Goal: Task Accomplishment & Management: Complete application form

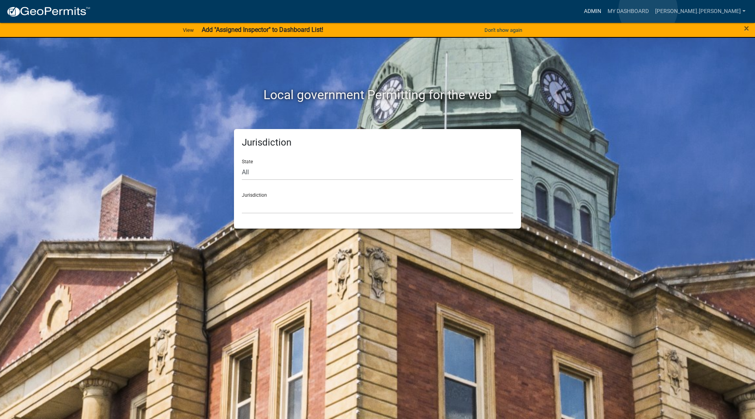
click at [604, 9] on link "Admin" at bounding box center [593, 11] width 24 height 15
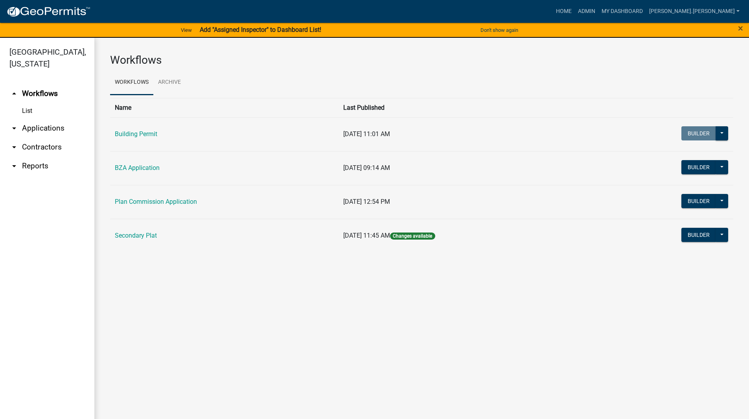
click at [69, 119] on link "arrow_drop_down Applications" at bounding box center [47, 128] width 94 height 19
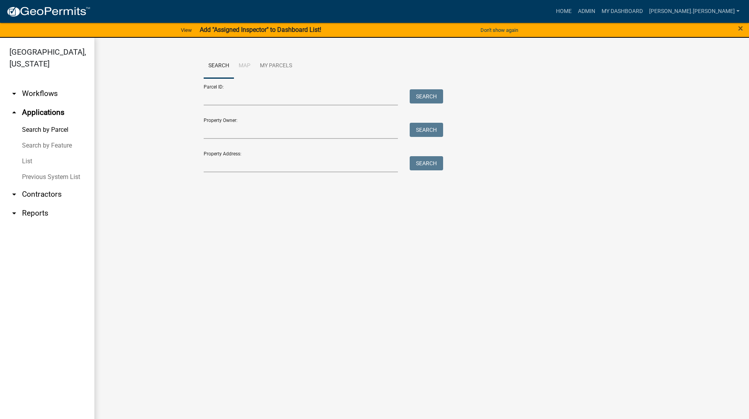
click at [55, 153] on link "List" at bounding box center [47, 161] width 94 height 16
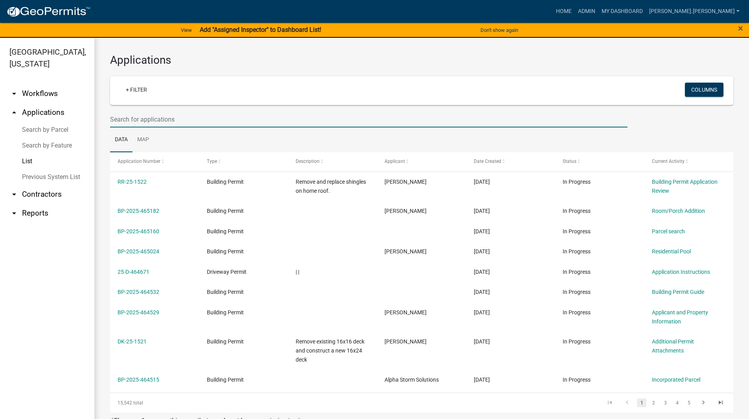
click at [241, 119] on input "text" at bounding box center [368, 119] width 517 height 16
type input "25-1467"
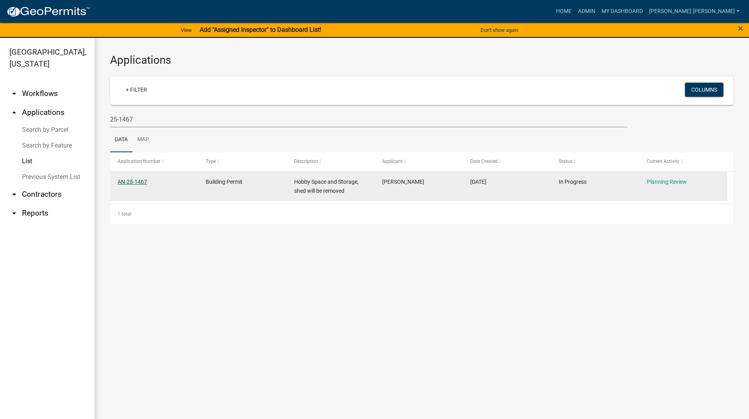
drag, startPoint x: 132, startPoint y: 180, endPoint x: 143, endPoint y: 184, distance: 11.1
click at [143, 184] on link "AN-25-1467" at bounding box center [132, 181] width 29 height 6
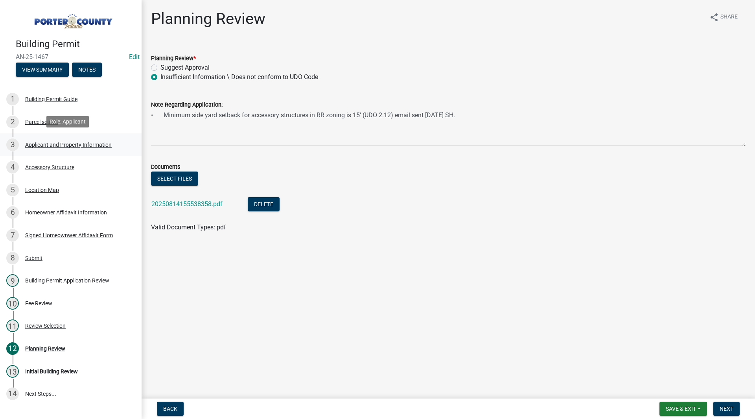
click at [68, 143] on div "Applicant and Property Information" at bounding box center [68, 145] width 86 height 6
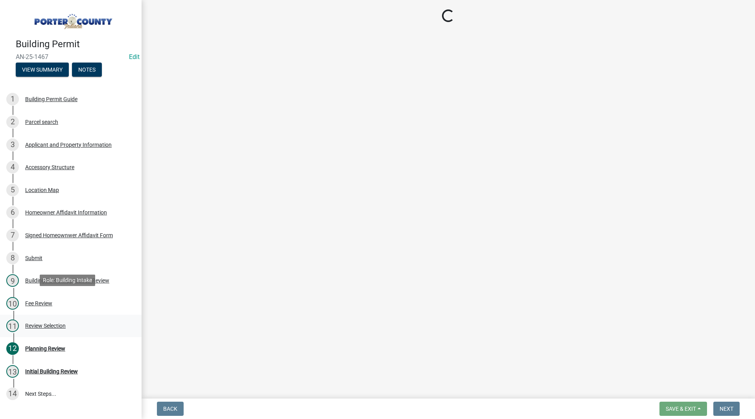
select select "829e86d3-b11d-4b91-b18e-70a426bdae9f"
select select "d328f2ec-9599-4a8d-a81f-48685ed88471"
select select "b0f6f87b-588c-48c3-b728-322303c6bafe"
select select "ea6751d4-6bf7-4a16-89ee-f7801ab82aa1"
select select "92efe679-05f4-414a-9426-51627fba5de6"
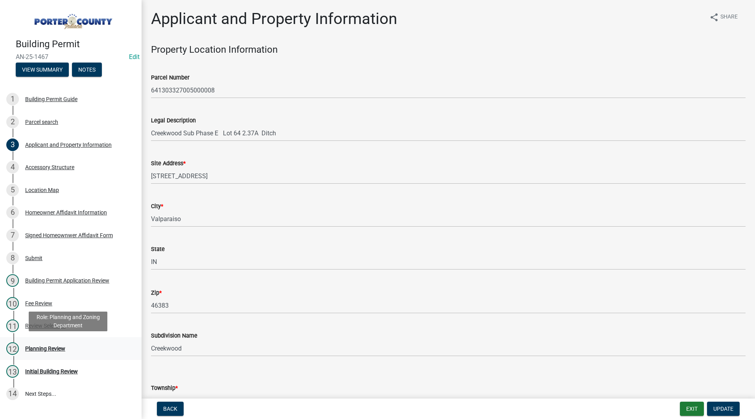
click at [50, 342] on div "12 Planning Review" at bounding box center [67, 348] width 123 height 13
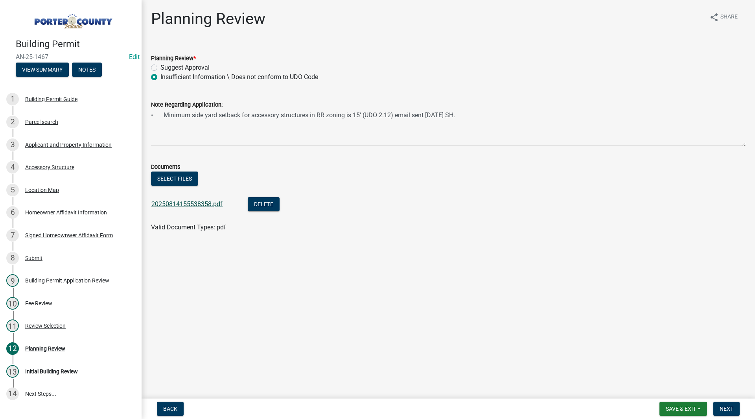
click at [191, 203] on link "20250814155538358.pdf" at bounding box center [186, 203] width 71 height 7
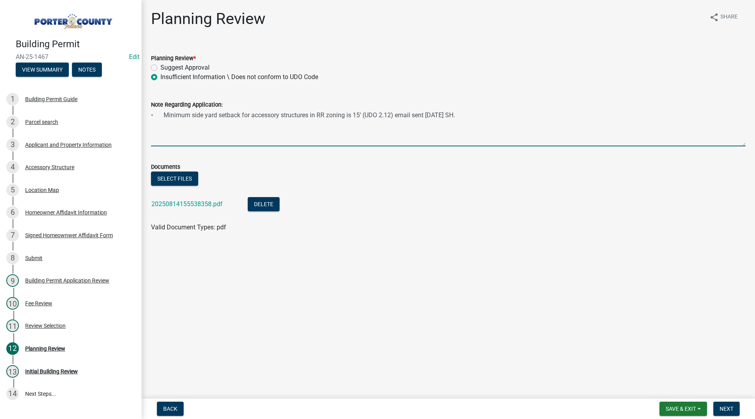
click at [488, 112] on textarea "• Minimum side yard setback for accessory structures in RR zoning is 15’ (UDO 2…" at bounding box center [448, 127] width 594 height 37
type textarea "• Minimum side yard setback for accessory structures in RR zoning is 15’ (UDO 2…"
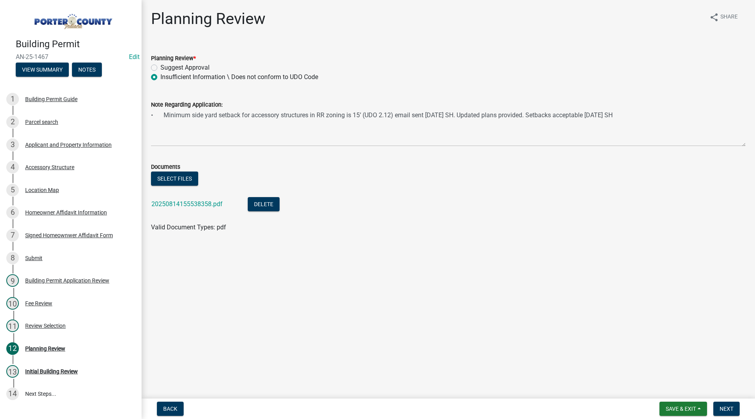
click at [184, 65] on label "Suggest Approval" at bounding box center [184, 67] width 49 height 9
click at [165, 65] on input "Suggest Approval" at bounding box center [162, 65] width 5 height 5
radio input "true"
click at [734, 407] on button "Next" at bounding box center [726, 408] width 26 height 14
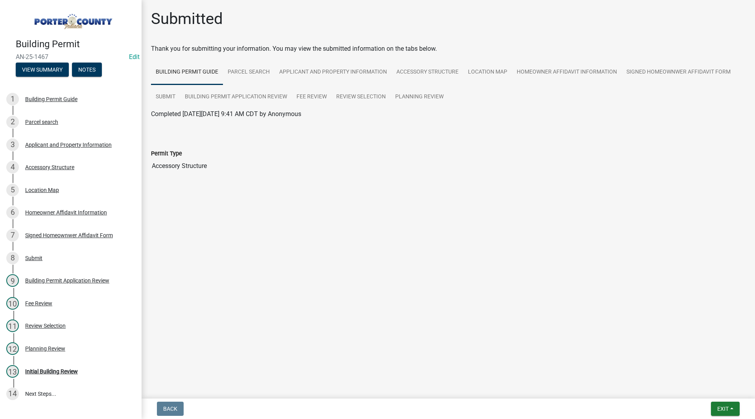
click at [78, 24] on img at bounding box center [72, 19] width 113 height 22
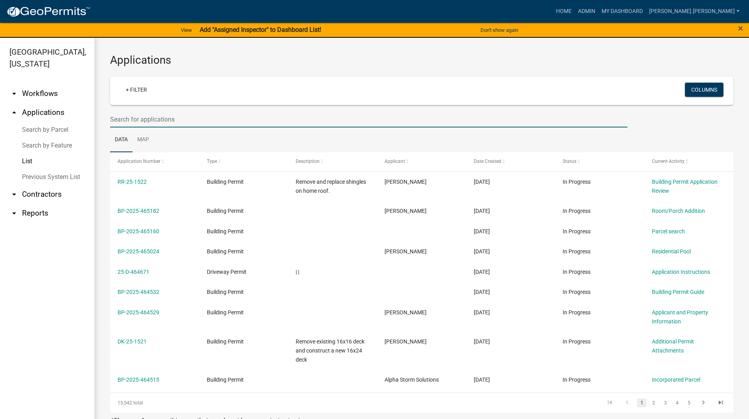
click at [155, 126] on input "text" at bounding box center [368, 119] width 517 height 16
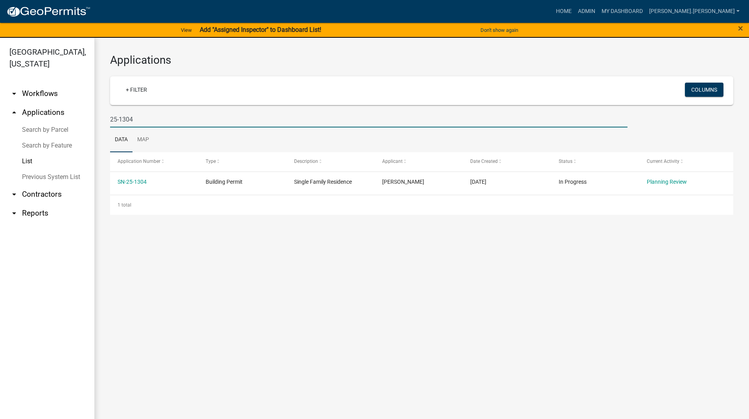
drag, startPoint x: 145, startPoint y: 118, endPoint x: 121, endPoint y: 123, distance: 24.7
click at [121, 123] on input "25-1304" at bounding box center [368, 119] width 517 height 16
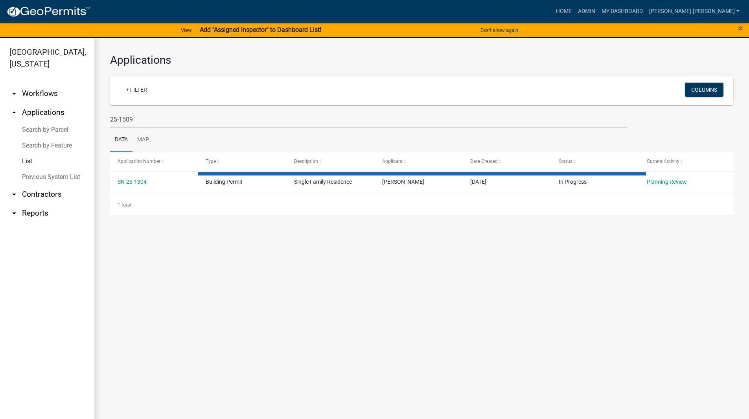
click at [101, 119] on div "Applications + Filter Columns 25-1509 Data Map Application Number Type Descript…" at bounding box center [421, 134] width 654 height 193
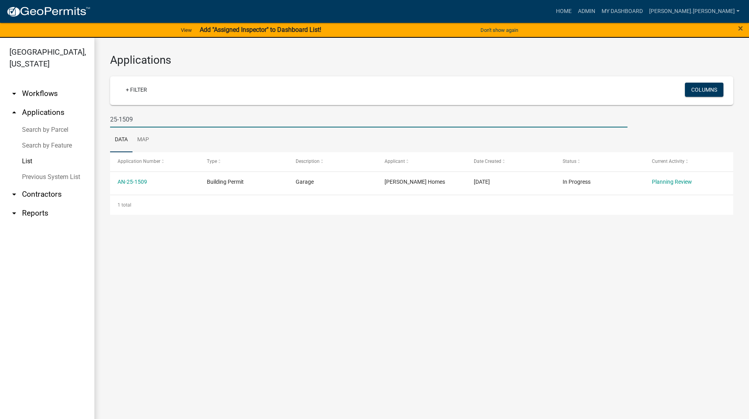
drag, startPoint x: 138, startPoint y: 123, endPoint x: 121, endPoint y: 123, distance: 16.9
click at [121, 123] on input "25-1509" at bounding box center [368, 119] width 517 height 16
drag, startPoint x: 152, startPoint y: 121, endPoint x: 119, endPoint y: 135, distance: 35.6
click at [119, 135] on wm-datatable "+ Filter Columns 25-228 Data Map Application Number Type Description Applicant …" at bounding box center [421, 145] width 623 height 139
type input "25-1444"
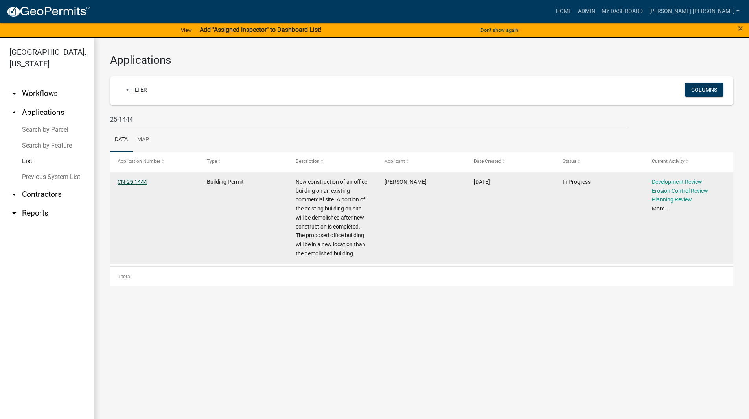
click at [130, 182] on link "CN-25-1444" at bounding box center [132, 181] width 29 height 6
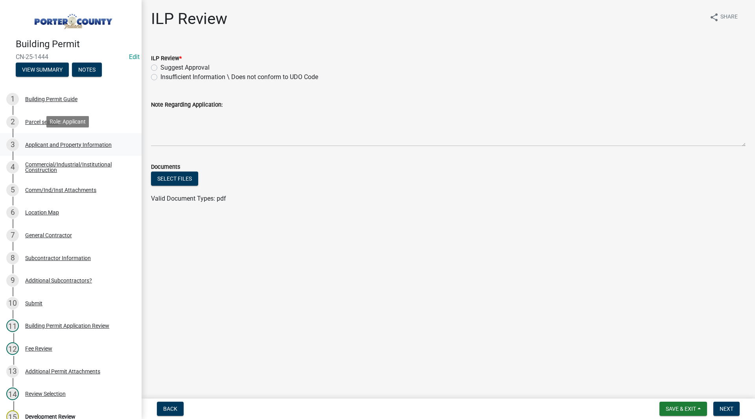
click at [94, 145] on div "Applicant and Property Information" at bounding box center [68, 145] width 86 height 6
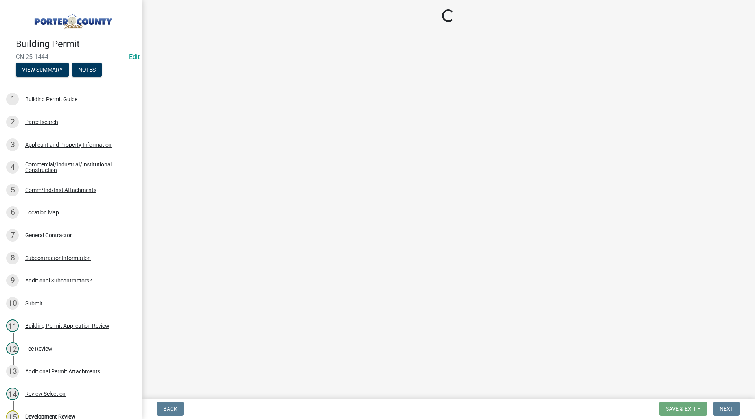
select select "42deca87-6946-4ced-a5f6-3d6cc7cfc8d2"
select select "b0f6f87b-588c-48c3-b728-322303c6bafe"
select select "ea6751d4-6bf7-4a16-89ee-f7801ab82aa1"
select select "80419f04-909b-4553-b8ea-4a8135098198"
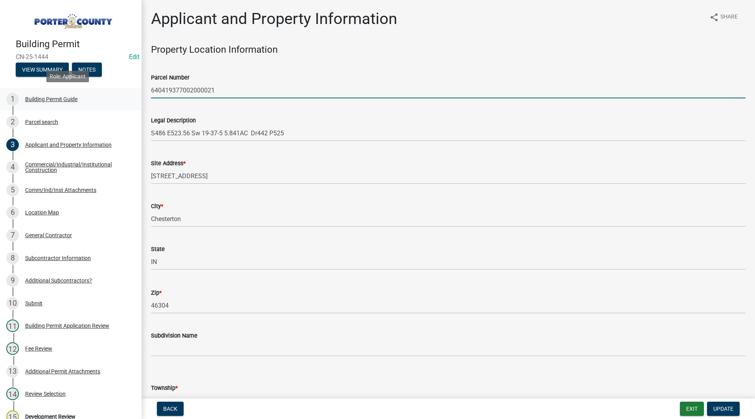
drag, startPoint x: 223, startPoint y: 91, endPoint x: 121, endPoint y: 103, distance: 102.2
click at [121, 103] on div "Building Permit CN-25-1444 Edit View Summary Notes 1 Building Permit Guide 2 Pa…" at bounding box center [377, 209] width 755 height 419
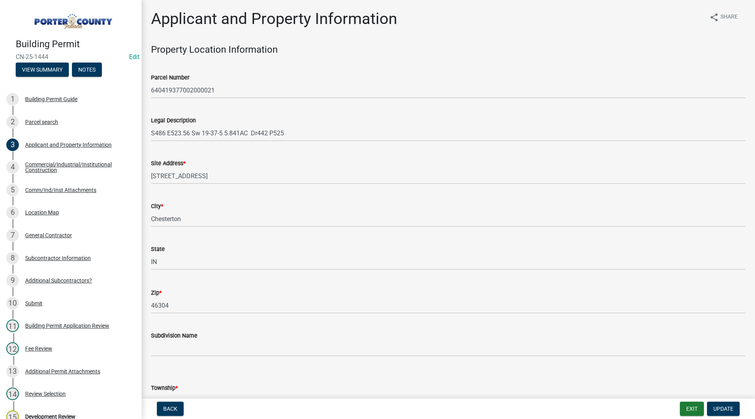
click at [255, 121] on div "Legal Description" at bounding box center [448, 120] width 594 height 9
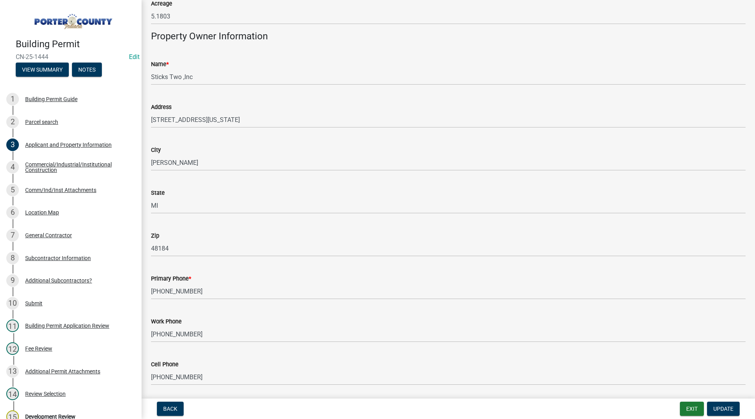
scroll to position [1052, 0]
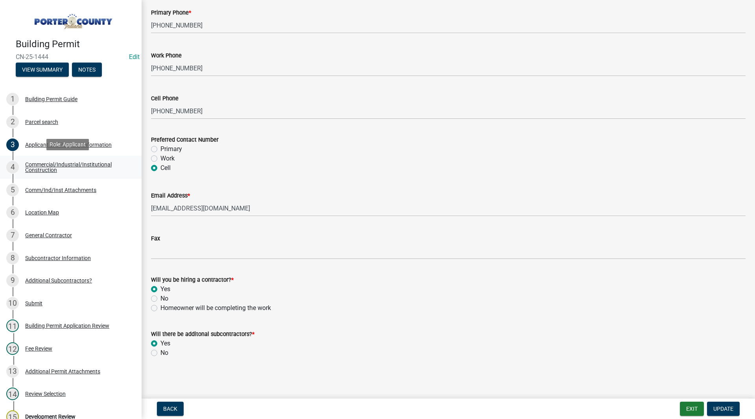
click at [49, 167] on div "Commercial/Industrial/Institutional Construction" at bounding box center [77, 167] width 104 height 11
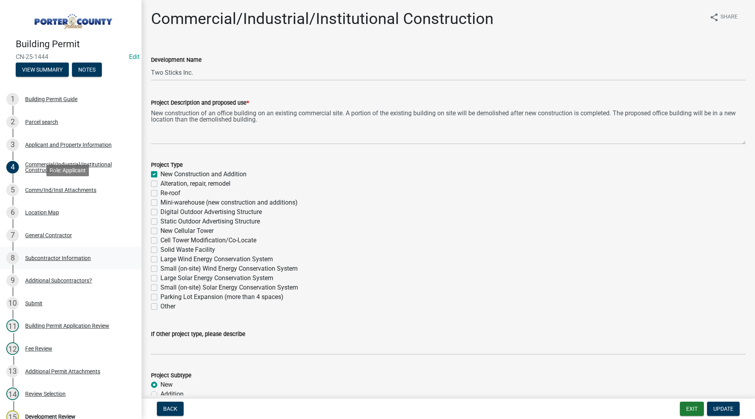
scroll to position [157, 0]
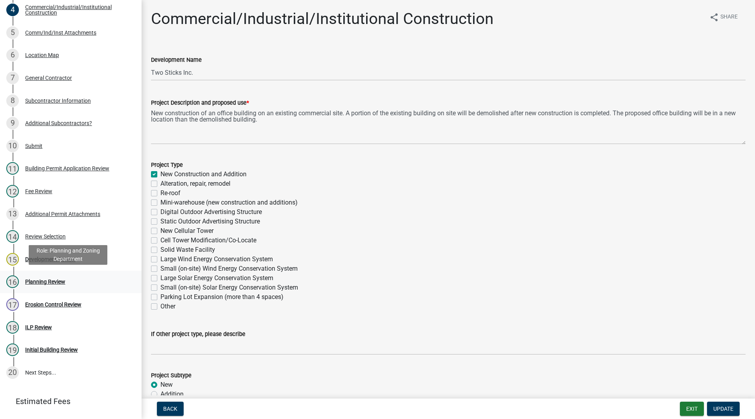
click at [71, 276] on div "16 Planning Review" at bounding box center [67, 281] width 123 height 13
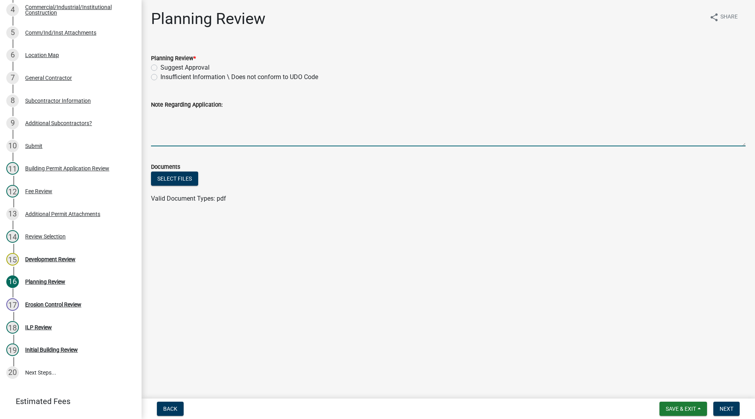
click at [236, 118] on textarea "Note Regarding Application:" at bounding box center [448, 127] width 594 height 37
type textarea "Commercial project -- Development plan required. email sent 8/18/25 SH"
click at [191, 78] on label "Insufficient Information \ Does not conform to UDO Code" at bounding box center [239, 76] width 158 height 9
click at [165, 77] on input "Insufficient Information \ Does not conform to UDO Code" at bounding box center [162, 74] width 5 height 5
radio input "true"
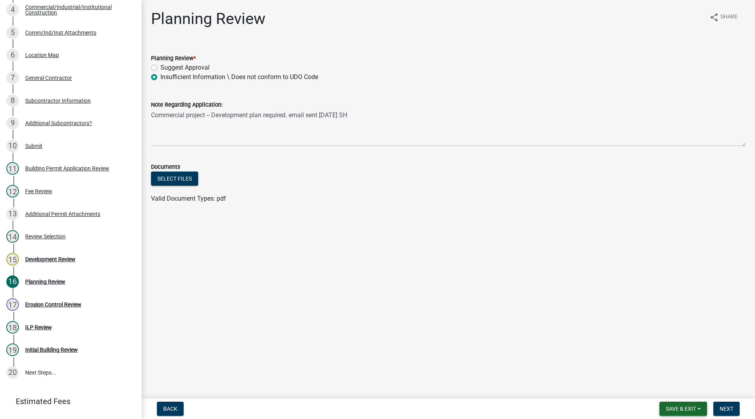
click at [695, 408] on span "Save & Exit" at bounding box center [680, 408] width 30 height 6
click at [671, 368] on button "Save" at bounding box center [675, 369] width 63 height 19
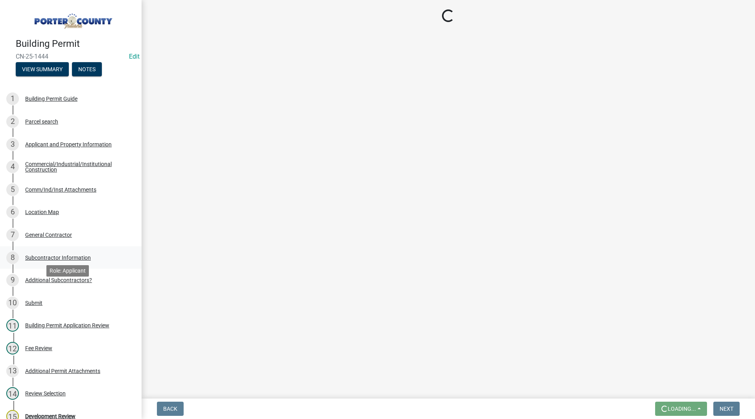
scroll to position [0, 0]
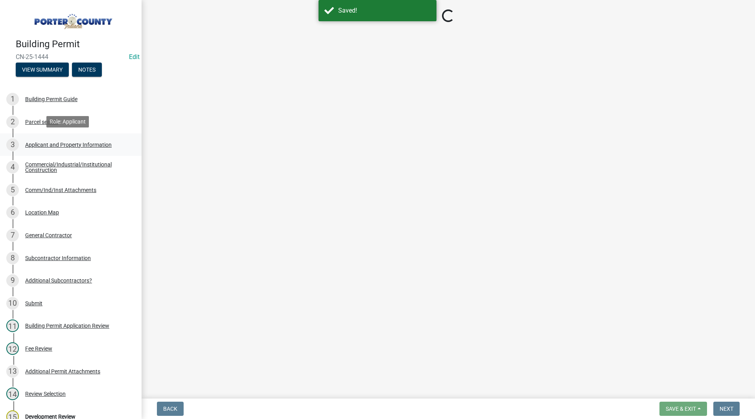
click at [61, 144] on div "Applicant and Property Information" at bounding box center [68, 145] width 86 height 6
select select "42deca87-6946-4ced-a5f6-3d6cc7cfc8d2"
select select "b0f6f87b-588c-48c3-b728-322303c6bafe"
select select "ea6751d4-6bf7-4a16-89ee-f7801ab82aa1"
select select "80419f04-909b-4553-b8ea-4a8135098198"
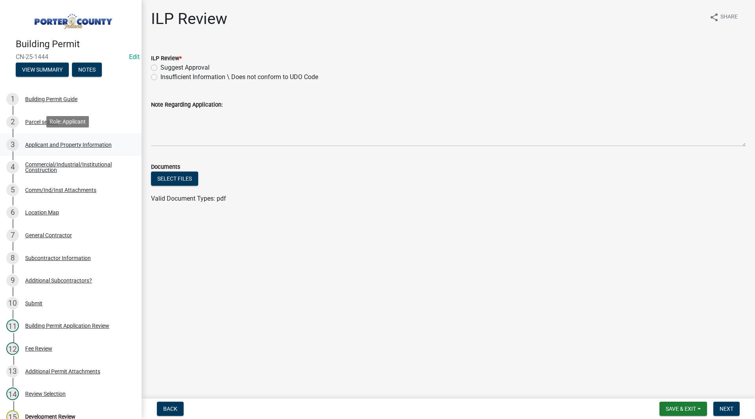
click at [50, 147] on div "3 Applicant and Property Information" at bounding box center [67, 144] width 123 height 13
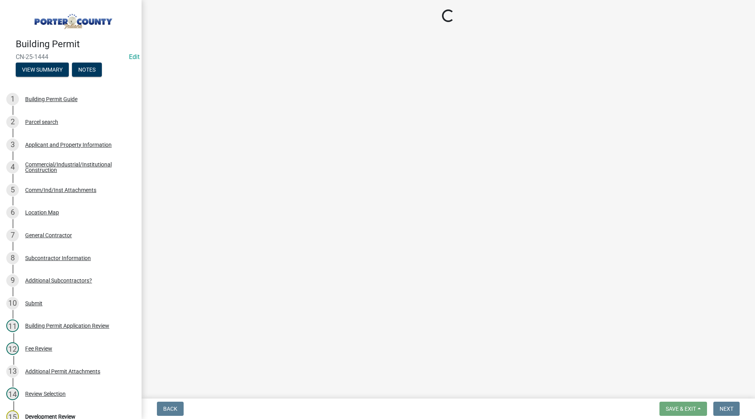
select select "42deca87-6946-4ced-a5f6-3d6cc7cfc8d2"
select select "b0f6f87b-588c-48c3-b728-322303c6bafe"
select select "ea6751d4-6bf7-4a16-89ee-f7801ab82aa1"
select select "80419f04-909b-4553-b8ea-4a8135098198"
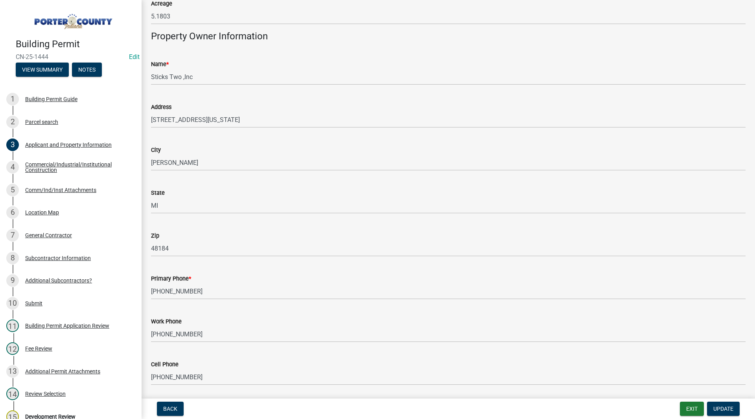
scroll to position [1052, 0]
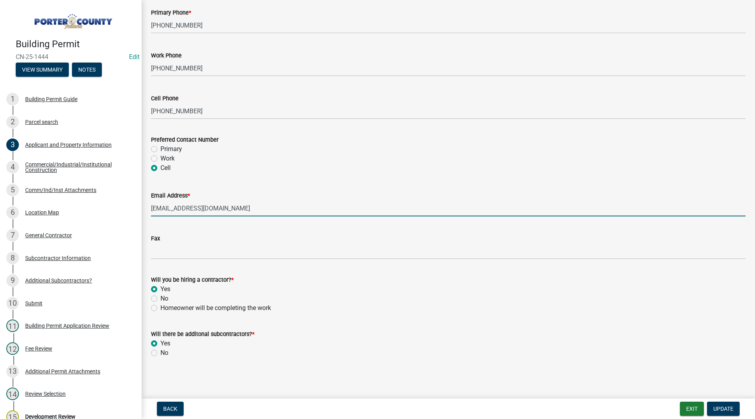
drag, startPoint x: 242, startPoint y: 201, endPoint x: 153, endPoint y: 233, distance: 94.9
click at [153, 233] on div "Fax" at bounding box center [448, 237] width 594 height 9
drag, startPoint x: 216, startPoint y: 209, endPoint x: 93, endPoint y: 220, distance: 123.4
click at [93, 220] on div "Building Permit CN-25-1444 Edit View Summary Notes 1 Building Permit Guide 2 Pa…" at bounding box center [377, 209] width 755 height 419
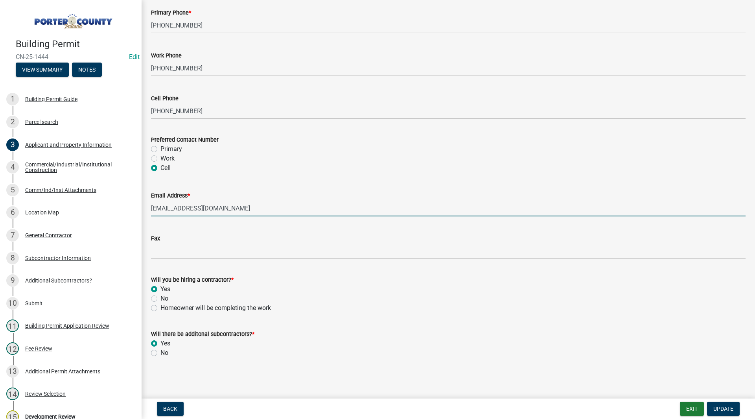
click at [430, 323] on form "Will there be additonal subcontractors? * Yes No" at bounding box center [448, 339] width 594 height 38
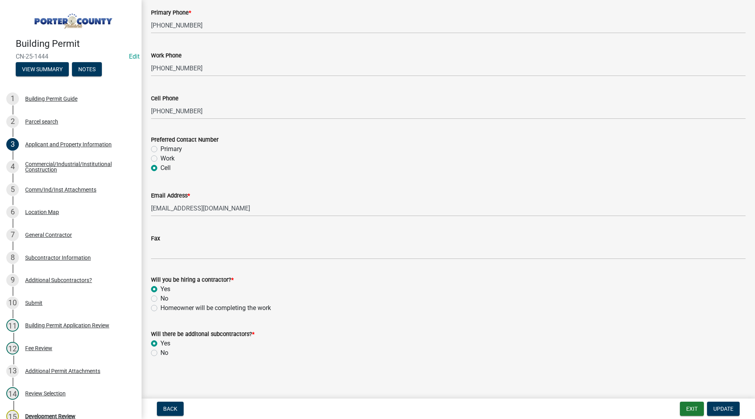
scroll to position [0, 0]
click at [689, 410] on button "Exit" at bounding box center [692, 408] width 24 height 14
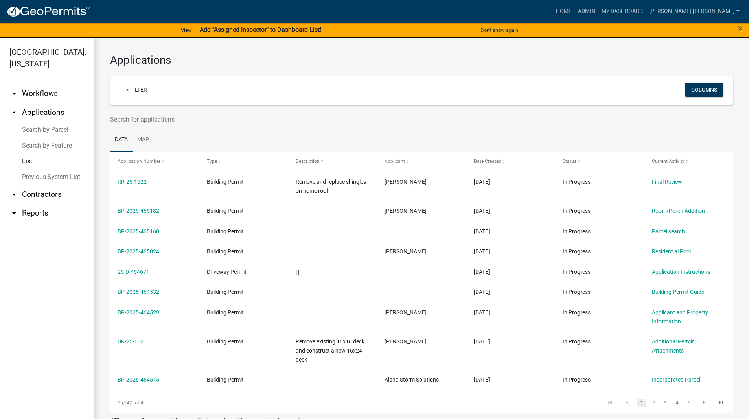
click at [456, 116] on input "text" at bounding box center [368, 119] width 517 height 16
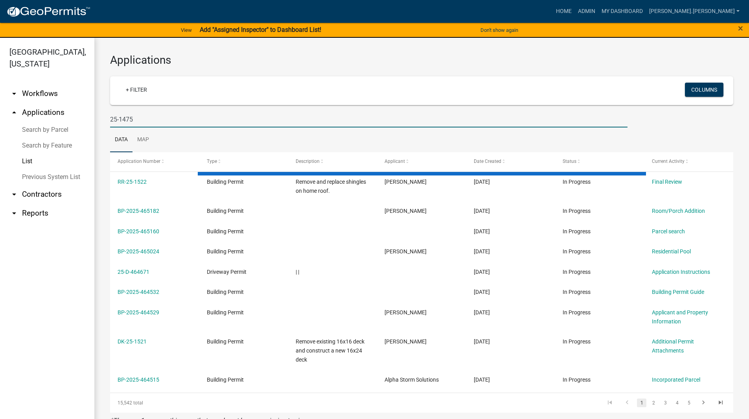
type input "25-1475"
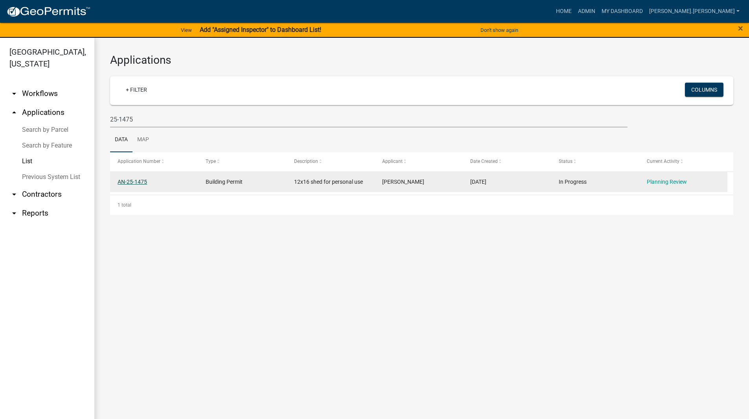
click at [138, 180] on link "AN-25-1475" at bounding box center [132, 181] width 29 height 6
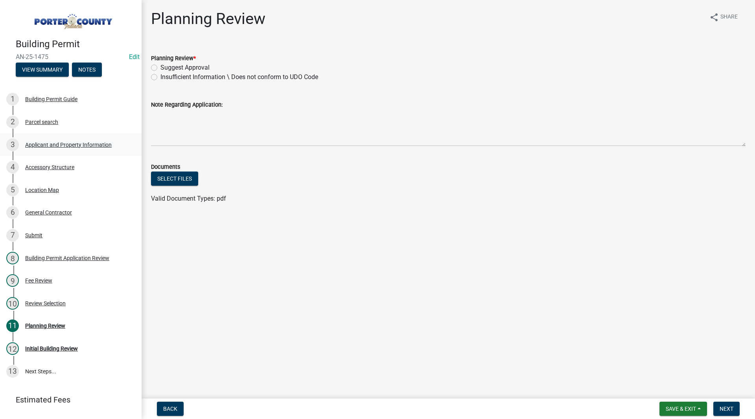
click at [82, 143] on div "Applicant and Property Information" at bounding box center [68, 145] width 86 height 6
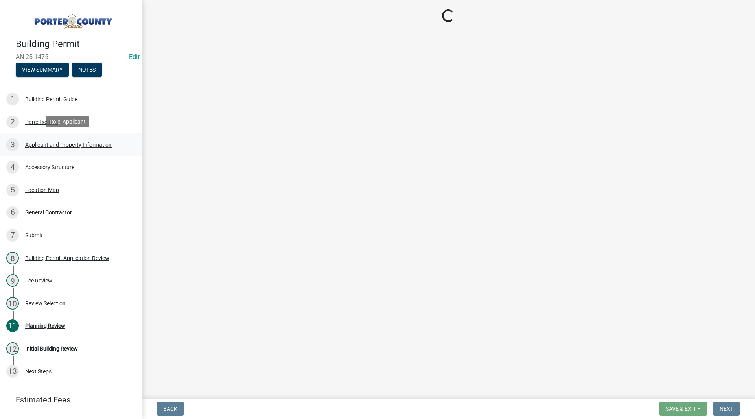
select select "eebc071e-620a-4db8-83e9-cb6b194c67e9"
select select "ea6751d4-6bf7-4a16-89ee-f7801ab82aa1"
select select "92efe679-05f4-414a-9426-51627fba5de6"
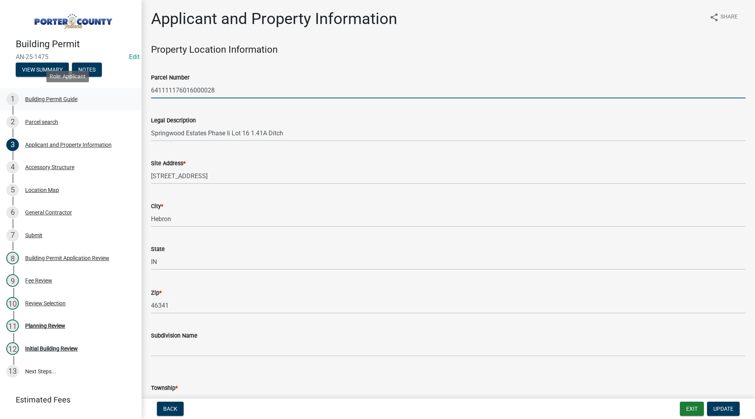
drag, startPoint x: 246, startPoint y: 95, endPoint x: 116, endPoint y: 98, distance: 130.5
click at [116, 98] on div "Building Permit AN-25-1475 Edit View Summary Notes 1 Building Permit Guide 2 Pa…" at bounding box center [377, 209] width 755 height 419
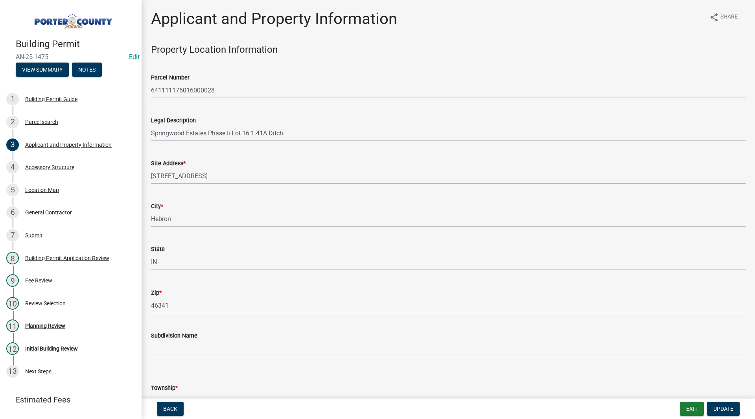
click at [195, 147] on div "Site Address * 146 Wenatchee Pl" at bounding box center [448, 165] width 594 height 37
click at [64, 164] on div "Accessory Structure" at bounding box center [49, 167] width 49 height 6
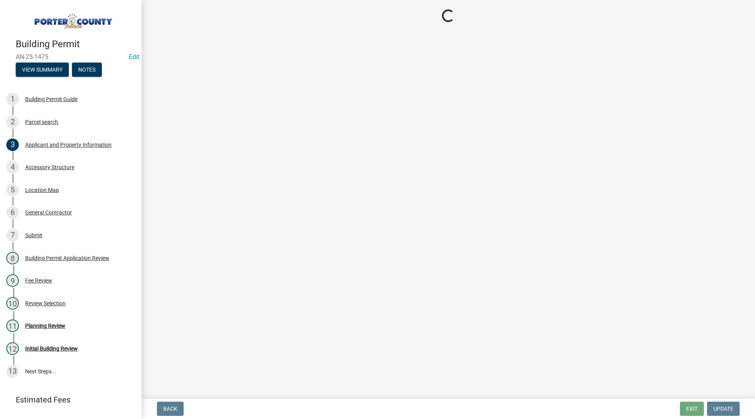
select select "b3000bfd-f408-4deb-8000-b6d1b85894a4"
select select "968dc824-c675-4889-9261-eecf15873776"
select select "29856c7f-eeba-4e54-97cb-4d08c5c5b677"
select select "d4b8d1da-05eb-44cd-bbb6-c979fa719f22"
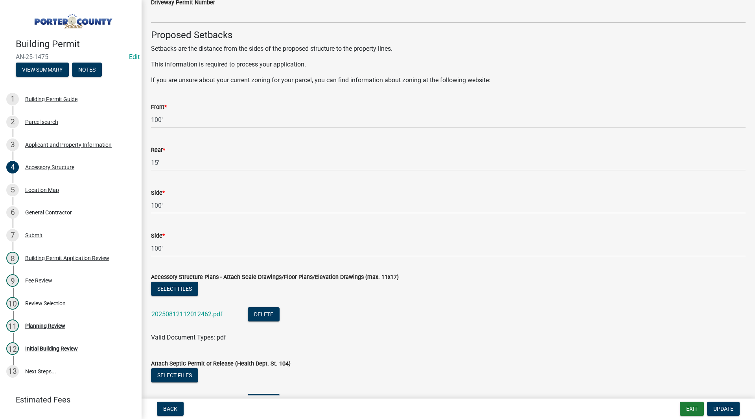
scroll to position [1329, 0]
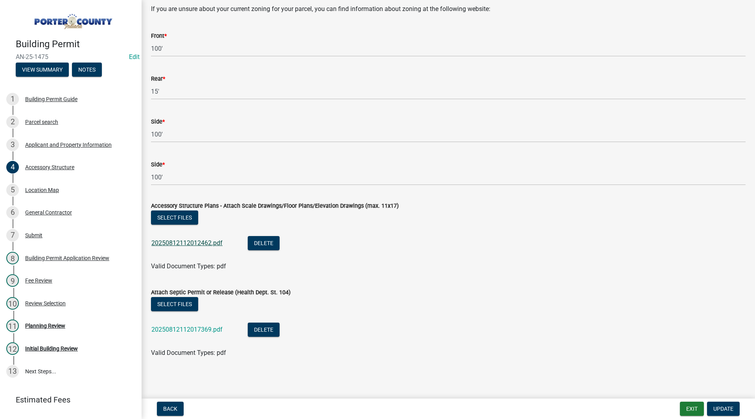
click at [209, 241] on link "20250812112012462.pdf" at bounding box center [186, 242] width 71 height 7
click at [180, 328] on link "20250812112017369.pdf" at bounding box center [186, 328] width 71 height 7
click at [62, 324] on div "Planning Review" at bounding box center [45, 326] width 40 height 6
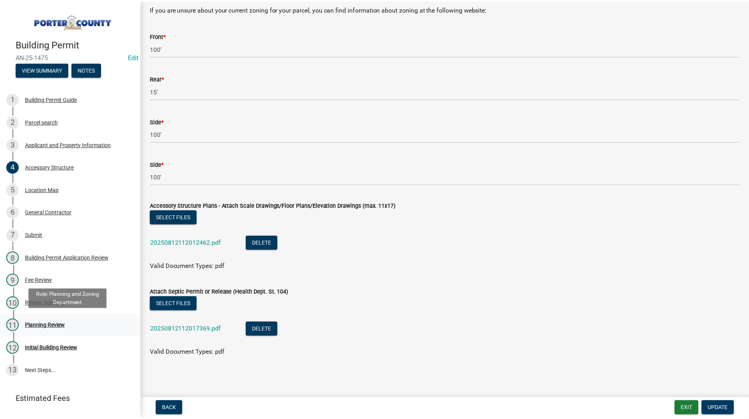
scroll to position [0, 0]
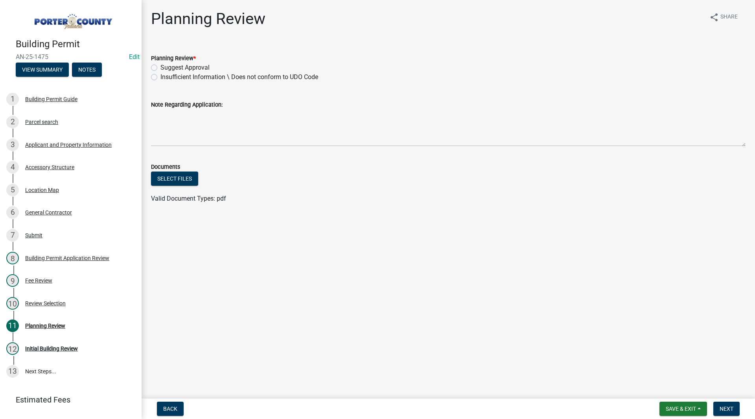
click at [182, 67] on label "Suggest Approval" at bounding box center [184, 67] width 49 height 9
click at [165, 67] on input "Suggest Approval" at bounding box center [162, 65] width 5 height 5
radio input "true"
click at [725, 405] on span "Next" at bounding box center [726, 408] width 14 height 6
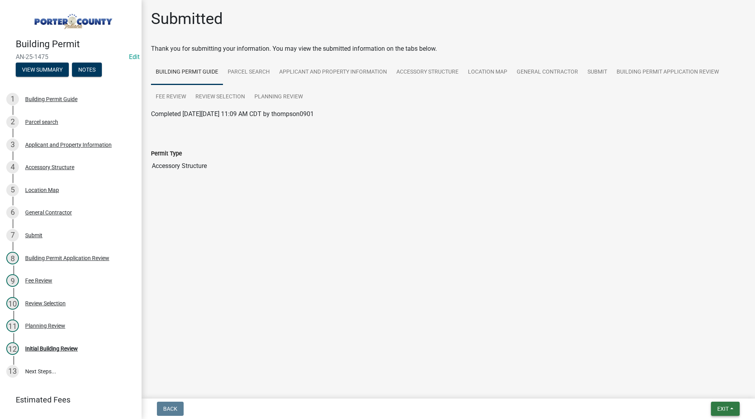
click at [733, 410] on button "Exit" at bounding box center [725, 408] width 29 height 14
click at [718, 386] on button "Save & Exit" at bounding box center [707, 388] width 63 height 19
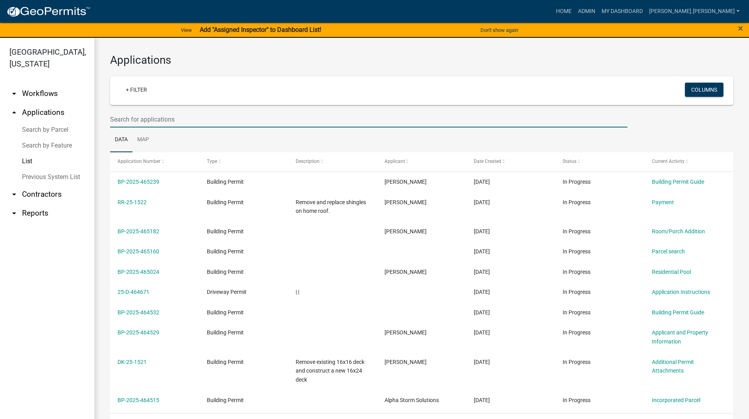
click at [160, 125] on input "text" at bounding box center [368, 119] width 517 height 16
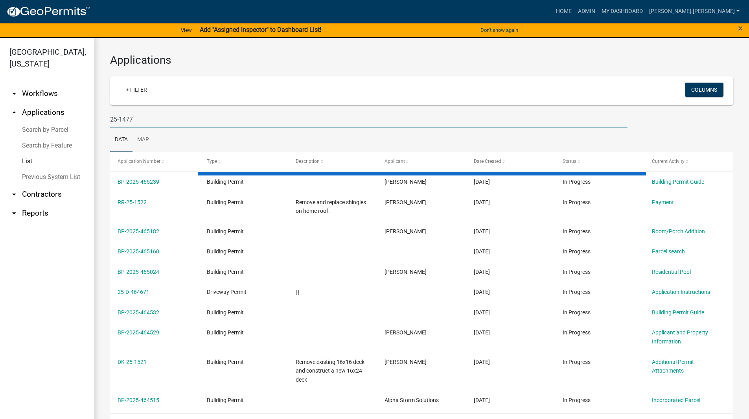
click at [99, 110] on div "Applications + Filter Columns 25-1477 Data Map Application Number Type Descript…" at bounding box center [421, 260] width 654 height 444
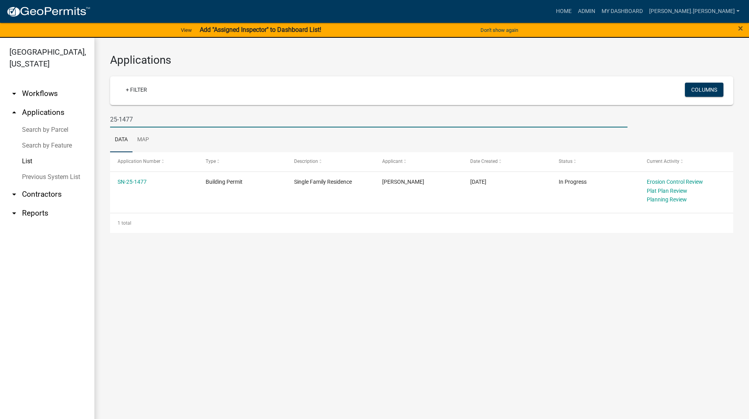
click at [142, 120] on input "25-1477" at bounding box center [368, 119] width 517 height 16
type input "25-1460"
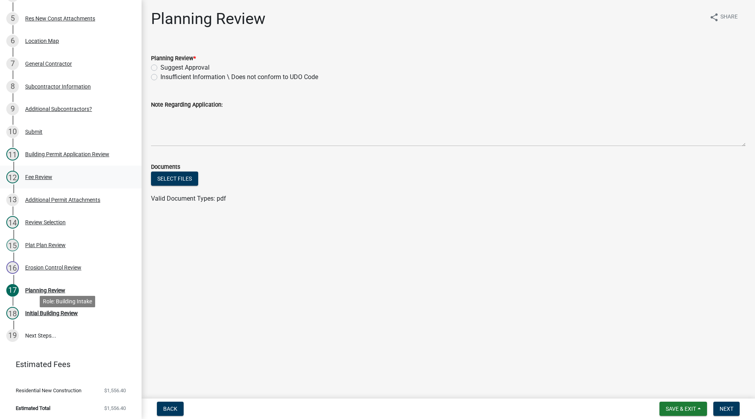
scroll to position [14, 0]
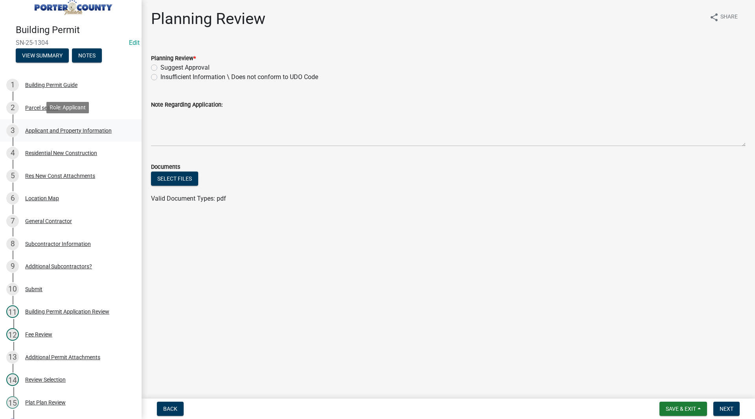
drag, startPoint x: 70, startPoint y: 151, endPoint x: 51, endPoint y: 130, distance: 27.6
click at [51, 130] on div "Applicant and Property Information" at bounding box center [68, 131] width 86 height 6
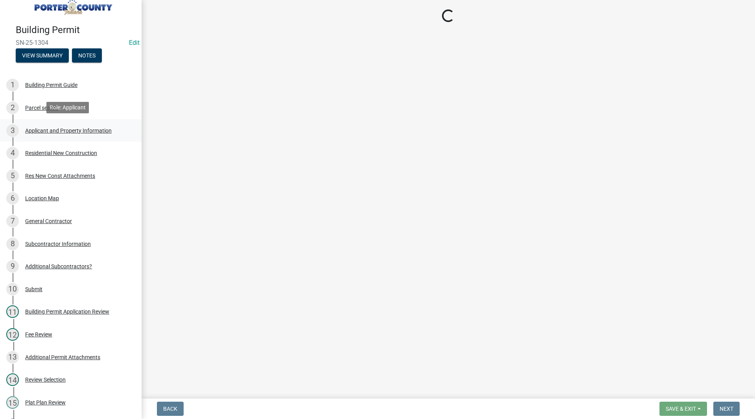
select select "eebc071e-620a-4db8-83e9-cb6b194c67e9"
select select "0ba2db78-5dbf-43b9-a42c-6cccc1e5ba15"
select select "0d764019-f1ff-4f3b-9299-33f0d080acc7"
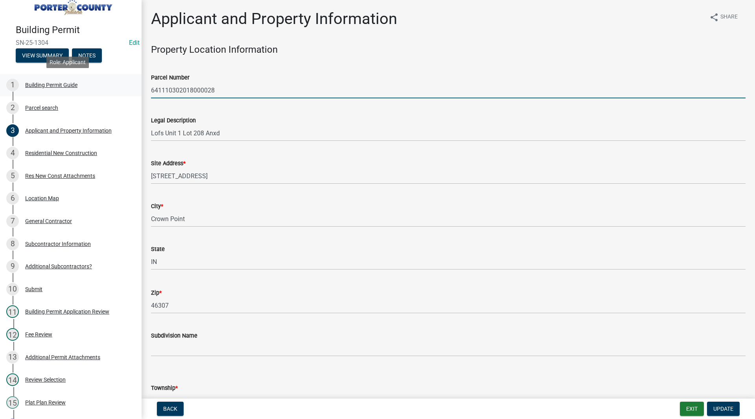
drag, startPoint x: 235, startPoint y: 91, endPoint x: 134, endPoint y: 90, distance: 100.2
click at [134, 90] on div "Building Permit SN-25-1304 Edit View Summary Notes 1 Building Permit Guide 2 Pa…" at bounding box center [377, 209] width 755 height 419
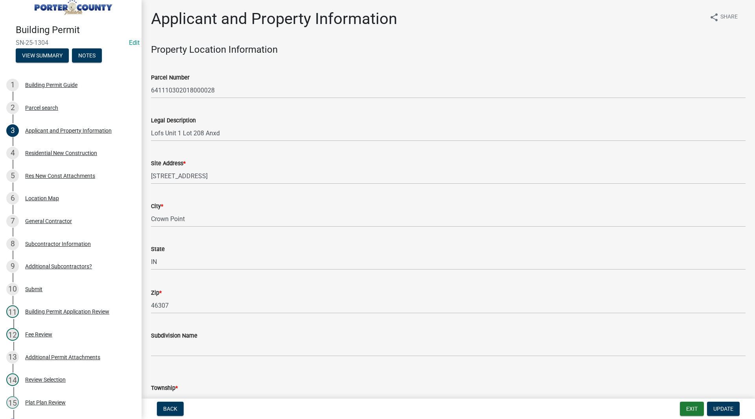
click at [211, 99] on wm-data-entity-input "Parcel Number 641110302018000028" at bounding box center [448, 83] width 594 height 43
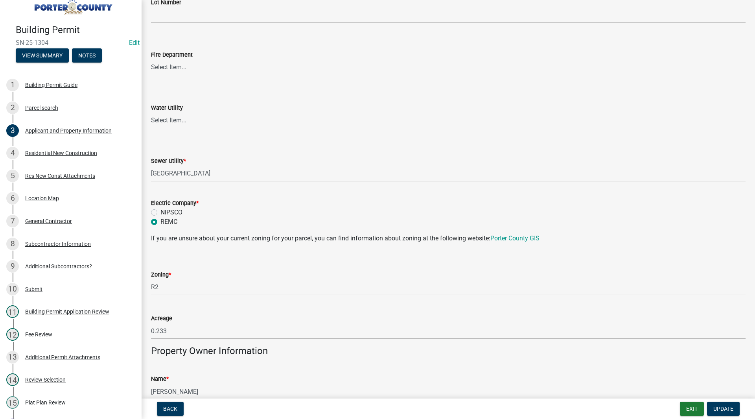
scroll to position [629, 0]
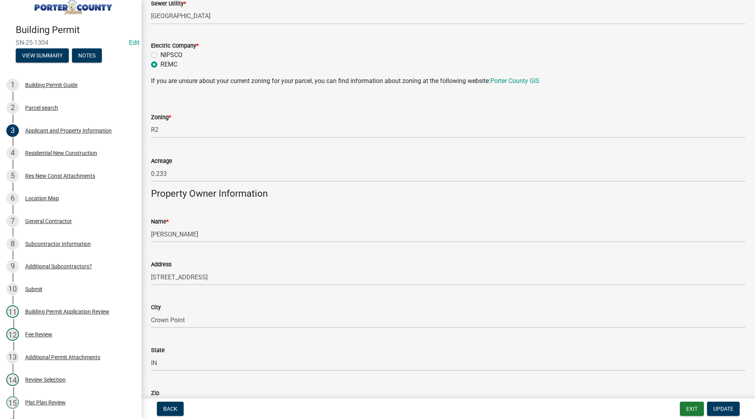
drag, startPoint x: 75, startPoint y: 157, endPoint x: 182, endPoint y: 151, distance: 107.5
click at [182, 151] on div "Acreage 0.233" at bounding box center [448, 163] width 594 height 37
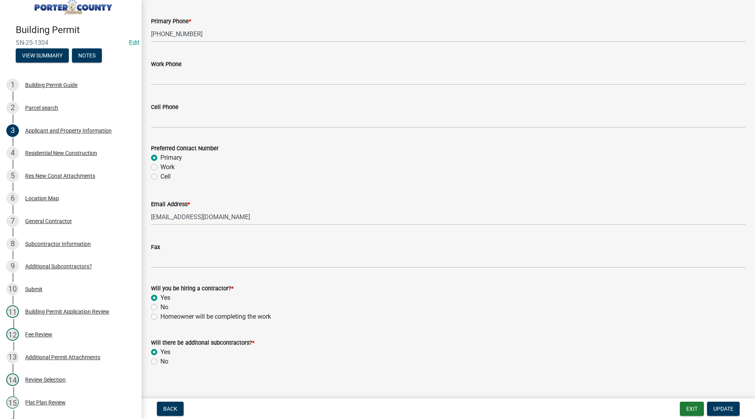
scroll to position [1052, 0]
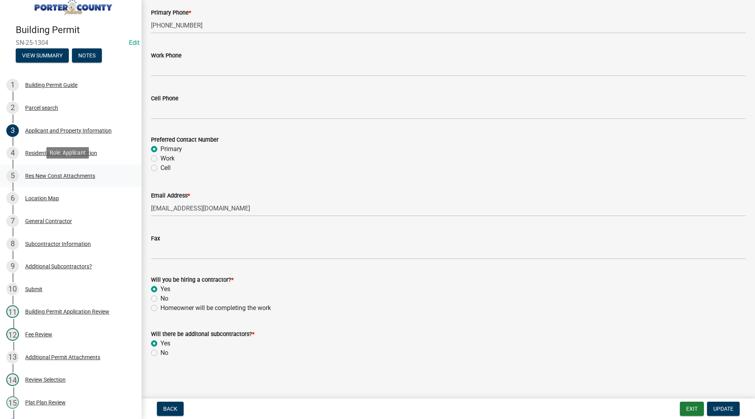
click at [66, 174] on div "Res New Const Attachments" at bounding box center [60, 176] width 70 height 6
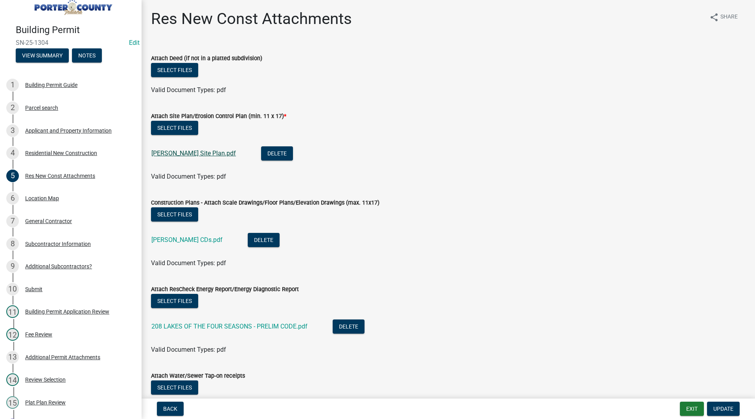
click at [185, 154] on link "Royster Site Plan.pdf" at bounding box center [193, 152] width 85 height 7
click at [172, 239] on link "Royster CDs.pdf" at bounding box center [186, 239] width 71 height 7
click at [72, 147] on div "4 Residential New Construction" at bounding box center [67, 153] width 123 height 13
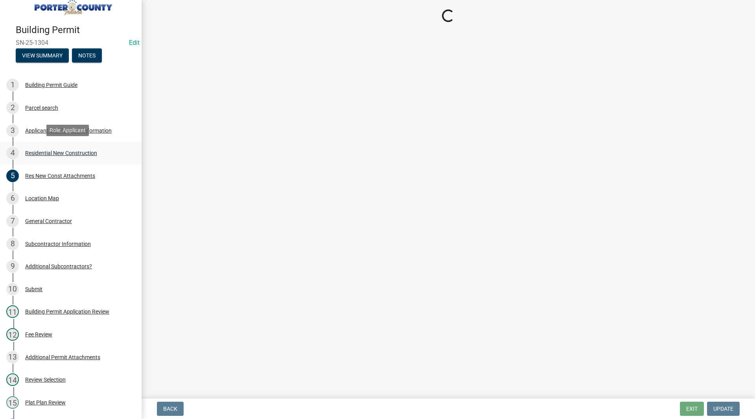
select select "9e518564-4428-4eb4-941b-0b1ac8082854"
select select "785cad32-1873-4672-a03b-bc5f46564cd6"
select select "b5a5c90e-8d72-4ffd-8079-af89c218e1ea"
select select "da227d29-566a-49e4-bd4b-3ce542f228e7"
select select "7ba8615f-7d0b-4559-8263-a59f3bb0b80e"
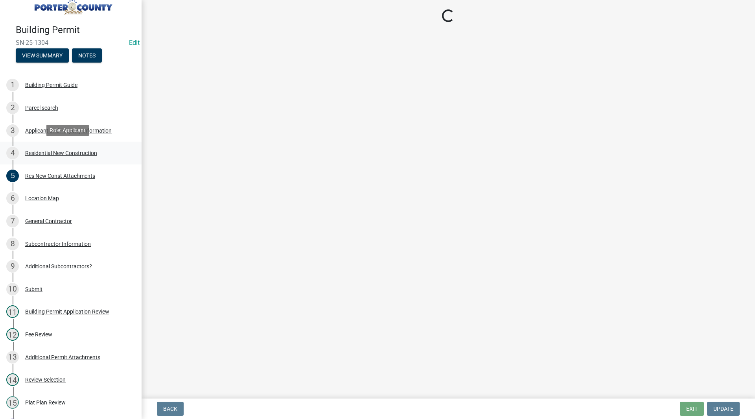
select select "a7554658-1ff0-4ba4-86bb-30b1109b1a56"
select select "7427f001-d34c-4c58-bf3c-f60178144653"
select select "aeb13f5b-f618-4fb0-9457-a1d82e5b0688"
select select "569fc36c-3166-4026-8764-ea78816a78f1"
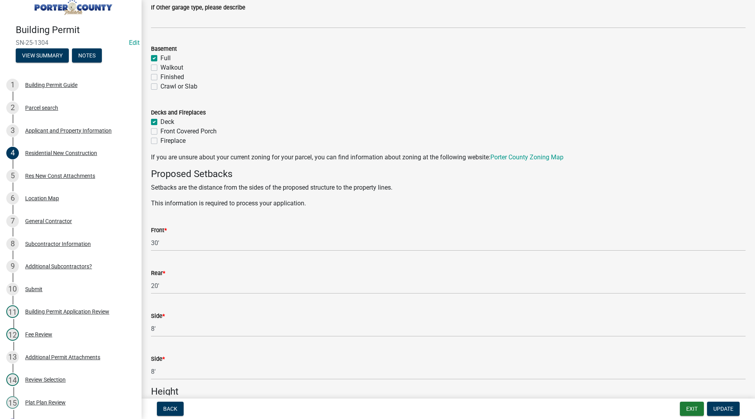
scroll to position [775, 0]
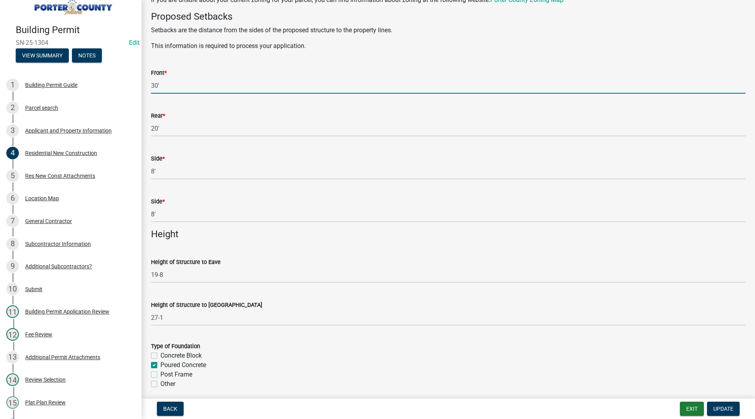
click at [157, 87] on input "30'" at bounding box center [448, 85] width 594 height 16
click at [160, 107] on div "Rear * 20'" at bounding box center [448, 118] width 594 height 37
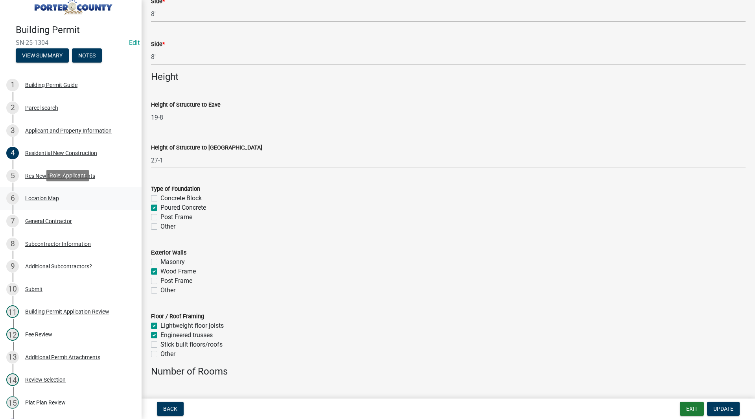
scroll to position [171, 0]
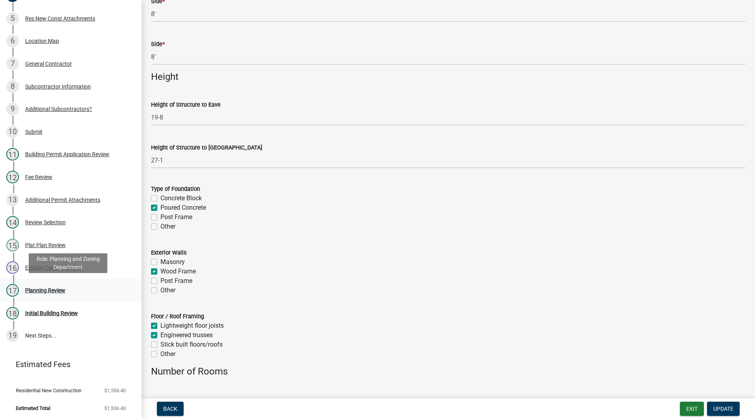
click at [31, 291] on div "Planning Review" at bounding box center [45, 290] width 40 height 6
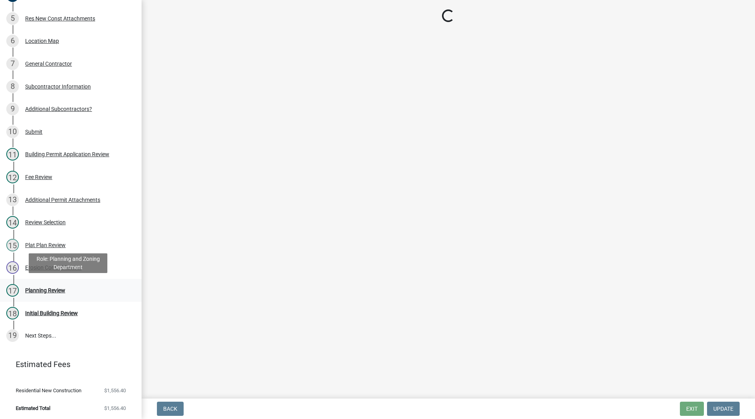
scroll to position [0, 0]
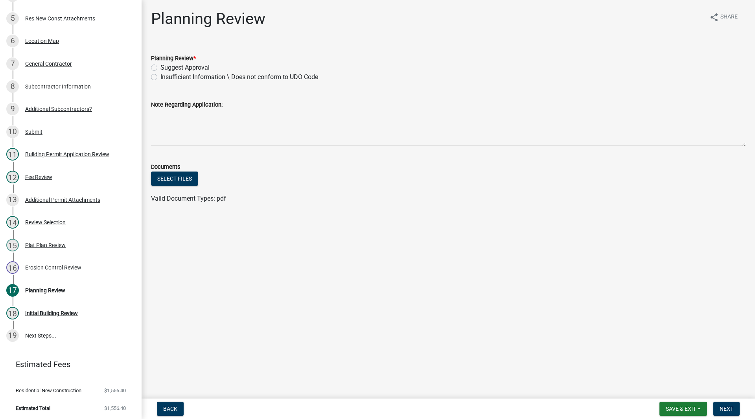
click at [175, 68] on label "Suggest Approval" at bounding box center [184, 67] width 49 height 9
click at [165, 68] on input "Suggest Approval" at bounding box center [162, 65] width 5 height 5
radio input "true"
click at [726, 406] on span "Next" at bounding box center [726, 408] width 14 height 6
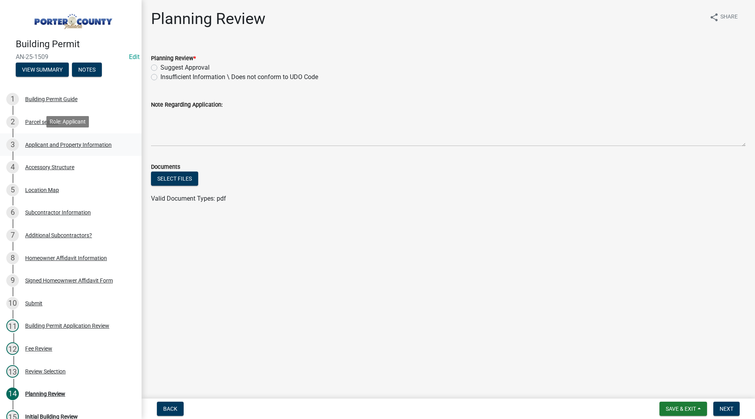
click at [101, 154] on link "3 Applicant and Property Information" at bounding box center [70, 144] width 141 height 23
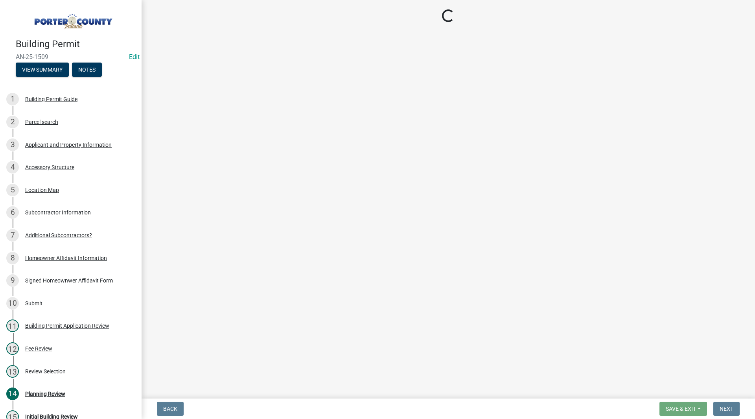
select select "403f4b3c-c23a-4b9f-b6b7-b4f73366513c"
select select "ea6751d4-6bf7-4a16-89ee-f7801ab82aa1"
select select "92efe679-05f4-414a-9426-51627fba5de6"
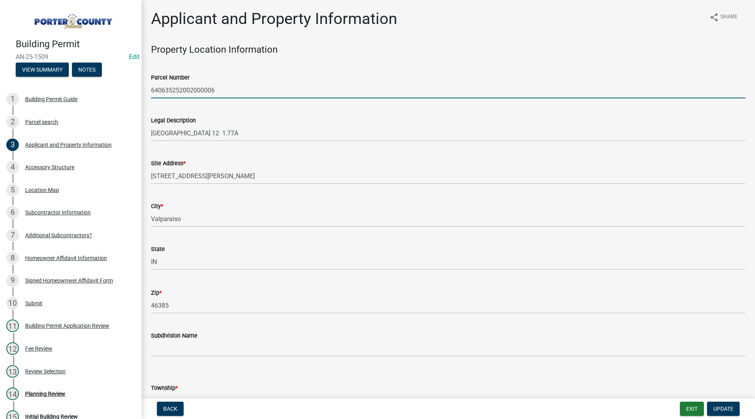
drag, startPoint x: 251, startPoint y: 88, endPoint x: 138, endPoint y: 87, distance: 113.2
click at [138, 87] on div "Building Permit AN-25-1509 Edit View Summary Notes 1 Building Permit Guide 2 Pa…" at bounding box center [377, 209] width 755 height 419
click at [199, 63] on div "Parcel Number 640635252002000006" at bounding box center [448, 80] width 594 height 37
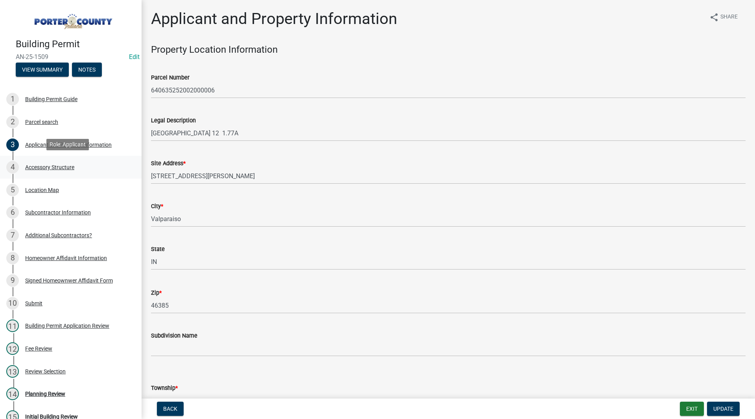
click at [51, 164] on div "Accessory Structure" at bounding box center [49, 167] width 49 height 6
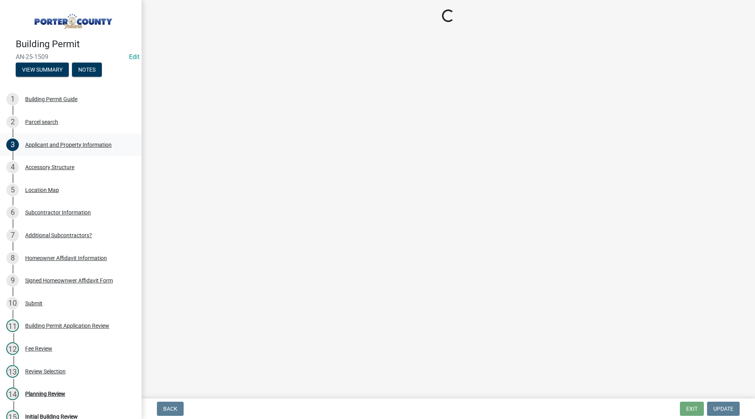
select select "e417d459-1a07-4045-9f8a-b98bfca84a5c"
select select "b16561a8-8531-4c00-a0ba-45c0345273e3"
select select "29856c7f-eeba-4e54-97cb-4d08c5c5b677"
select select "d4b8d1da-05eb-44cd-bbb6-c979fa719f22"
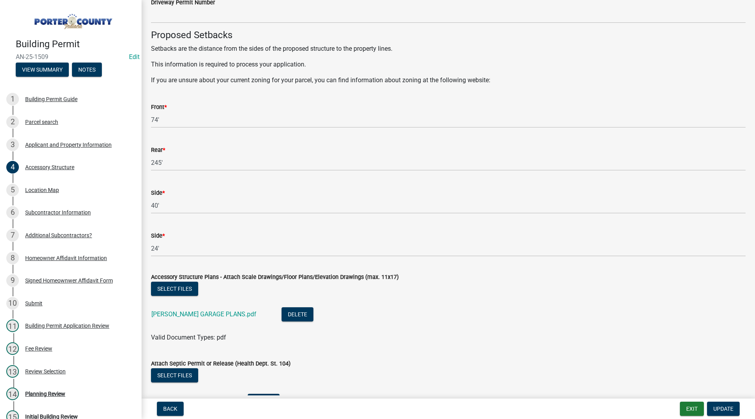
scroll to position [1329, 0]
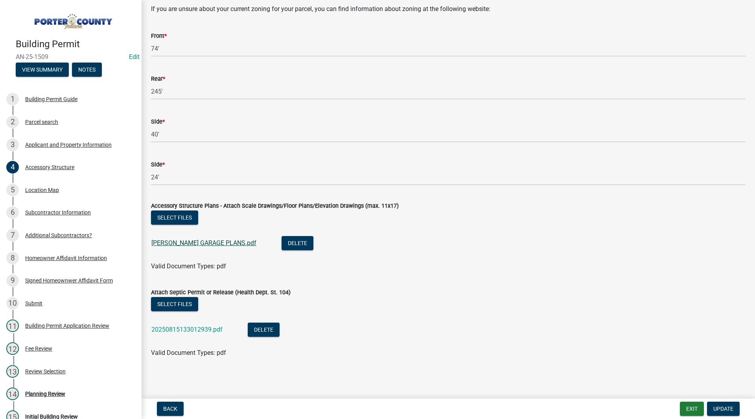
click at [156, 239] on link "VLASTA GARAGE PLANS.pdf" at bounding box center [203, 242] width 105 height 7
click at [188, 333] on link "20250815133012939.pdf" at bounding box center [186, 328] width 71 height 7
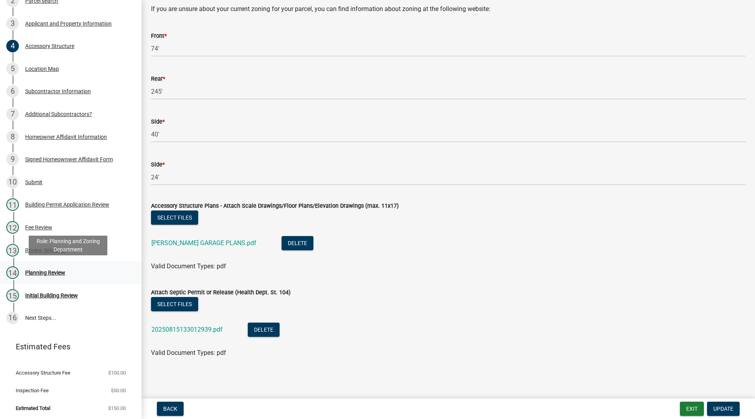
click at [42, 264] on link "14 Planning Review" at bounding box center [70, 272] width 141 height 23
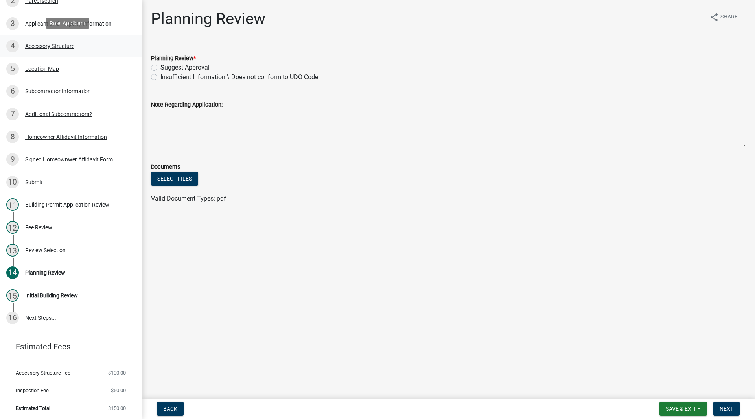
click at [70, 53] on link "4 Accessory Structure" at bounding box center [70, 46] width 141 height 23
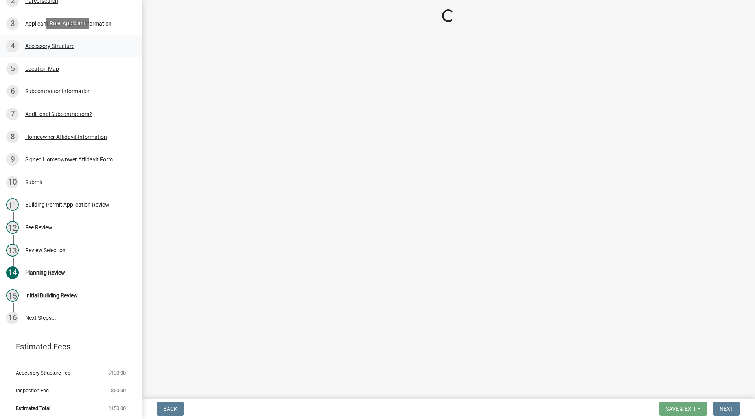
select select "e417d459-1a07-4045-9f8a-b98bfca84a5c"
select select "b16561a8-8531-4c00-a0ba-45c0345273e3"
select select "29856c7f-eeba-4e54-97cb-4d08c5c5b677"
select select "d4b8d1da-05eb-44cd-bbb6-c979fa719f22"
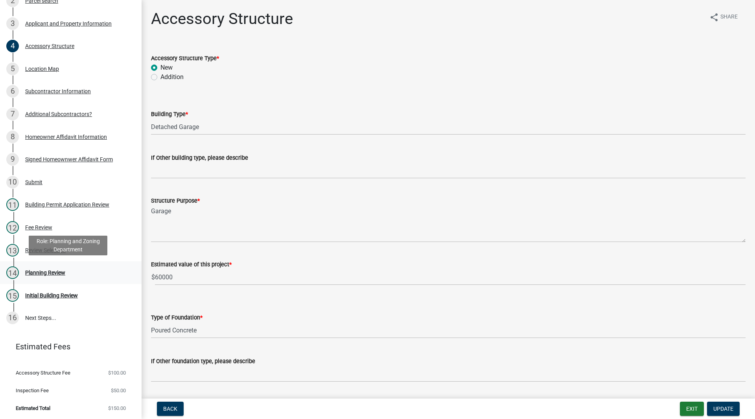
click at [55, 270] on div "Planning Review" at bounding box center [45, 273] width 40 height 6
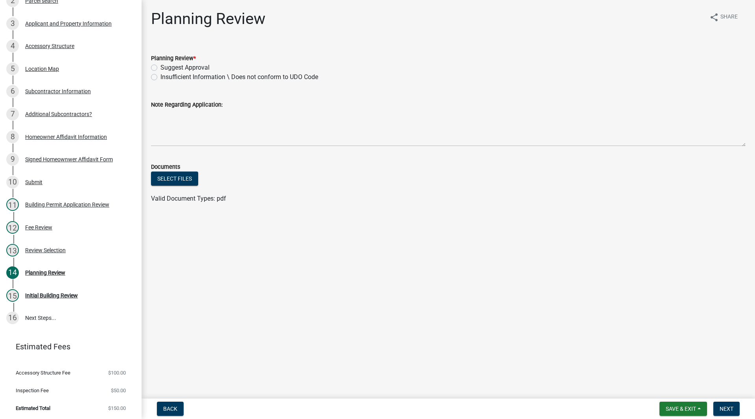
click at [165, 68] on label "Suggest Approval" at bounding box center [184, 67] width 49 height 9
click at [165, 68] on input "Suggest Approval" at bounding box center [162, 65] width 5 height 5
radio input "true"
click at [730, 414] on button "Next" at bounding box center [726, 408] width 26 height 14
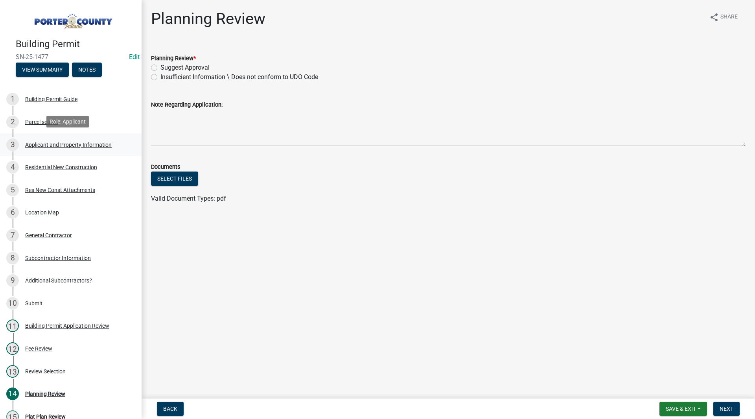
click at [74, 147] on div "3 Applicant and Property Information" at bounding box center [67, 144] width 123 height 13
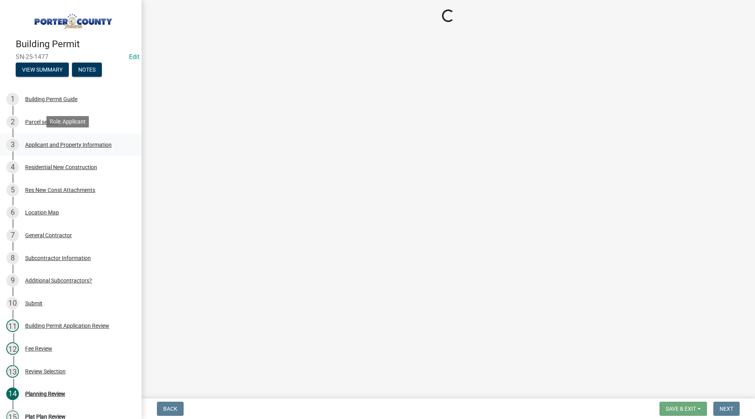
select select "403f4b3c-c23a-4b9f-b6b7-b4f73366513c"
select select "cab7bb26-0259-4021-a4e9-b3a2d3356afe"
select select "19353e9d-6395-4d02-b087-104cb5947cdc"
select select "2efa8551-7904-454d-991c-0e0cd31120f6"
select select "e2d1b1d7-ccc9-456b-9e96-e16306515997"
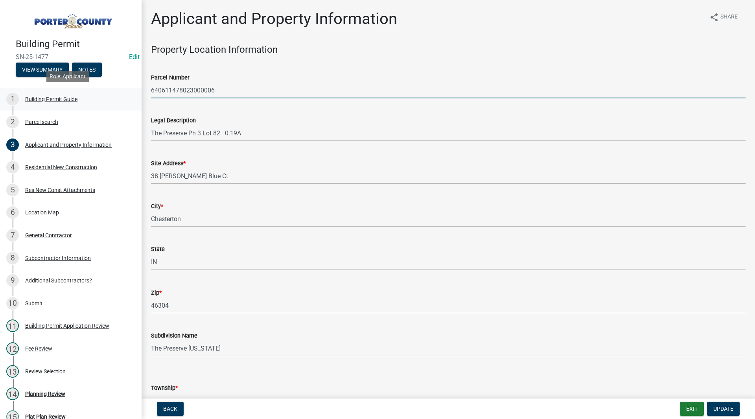
drag, startPoint x: 228, startPoint y: 89, endPoint x: 111, endPoint y: 103, distance: 118.4
click at [111, 103] on div "Building Permit SN-25-1477 Edit View Summary Notes 1 Building Permit Guide 2 Pa…" at bounding box center [377, 209] width 755 height 419
click at [189, 96] on input "640611478023000006" at bounding box center [448, 90] width 594 height 16
click at [225, 155] on div "Site Address * 38 Karner Blue Ct" at bounding box center [448, 165] width 594 height 37
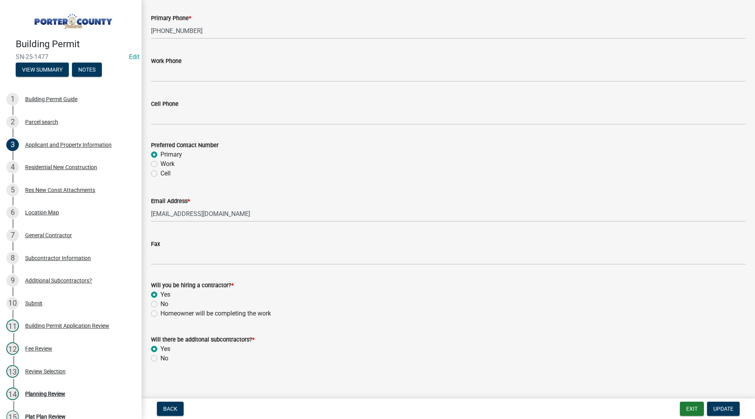
scroll to position [1052, 0]
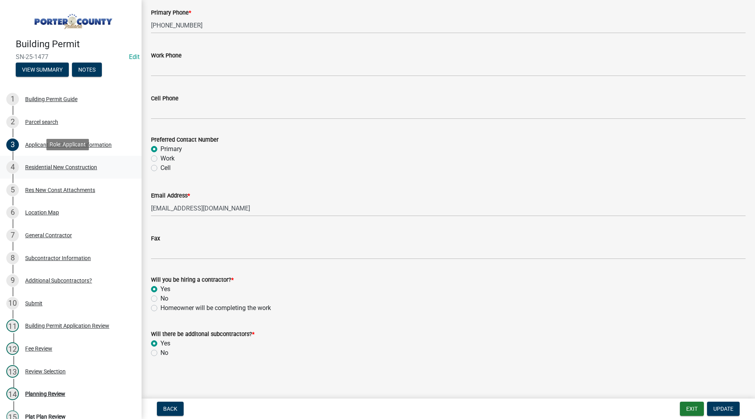
click at [80, 169] on div "Residential New Construction" at bounding box center [61, 167] width 72 height 6
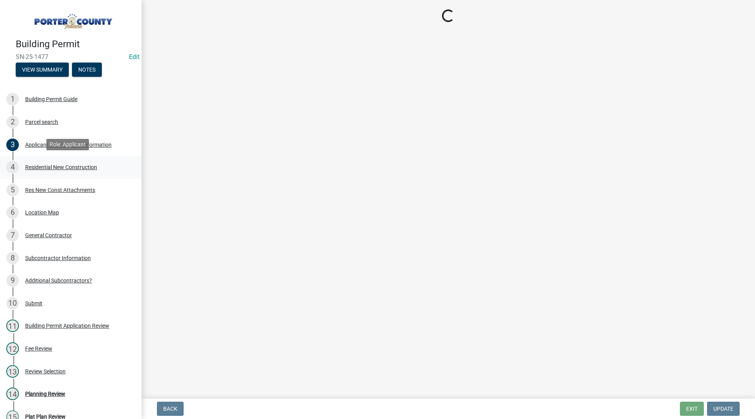
select select "9e518564-4428-4eb4-941b-0b1ac8082854"
select select "785cad32-1873-4672-a03b-bc5f46564cd6"
select select "b5a5c90e-8d72-4ffd-8079-af89c218e1ea"
select select "da227d29-566a-49e4-bd4b-3ce542f228e7"
select select "fb7c1b5d-c732-494d-9560-ca0fb17ec253"
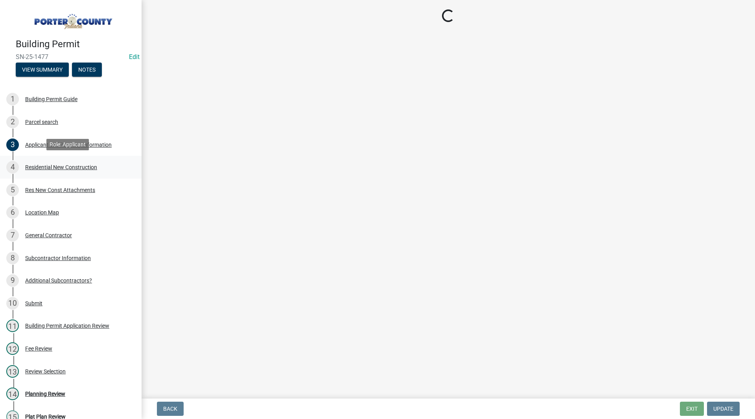
select select "4ed651f6-e774-4e8f-9661-530b5508df77"
select select "bbae15df-4b7c-4889-a1a2-bdce83955e33"
select select "d3842ca8-a9b0-43e7-b24f-ba0c572b5ff6"
select select "aeb13f5b-f618-4fb0-9457-a1d82e5b0688"
select select "71653642-ddb3-43c7-8707-56d19eb42a49"
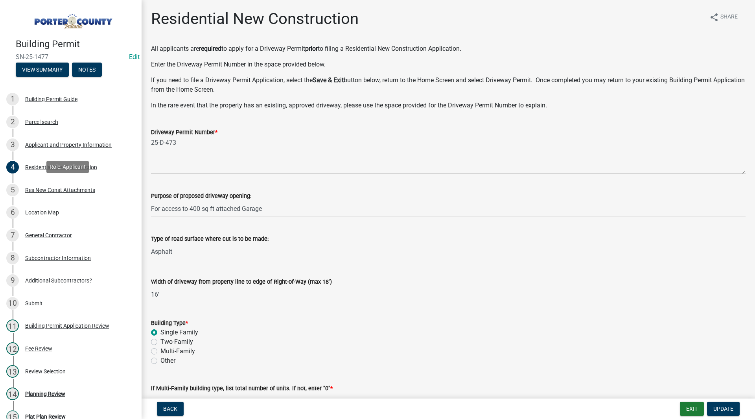
click at [49, 190] on div "Res New Const Attachments" at bounding box center [60, 190] width 70 height 6
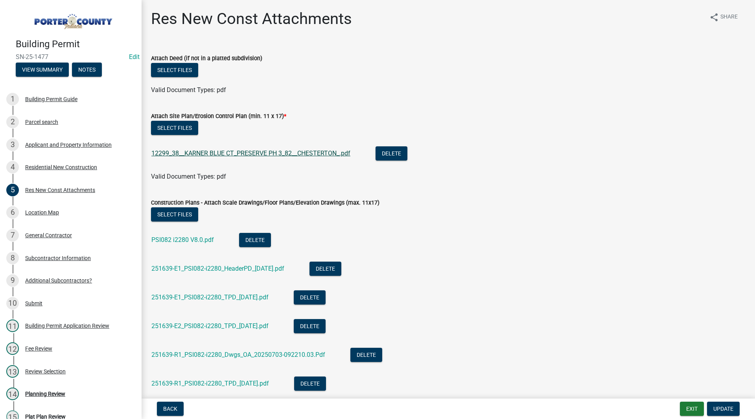
click at [188, 154] on link "12299_38__KARNER BLUE CT_PRESERVE PH 3_82__CHESTERTON_.pdf" at bounding box center [250, 152] width 199 height 7
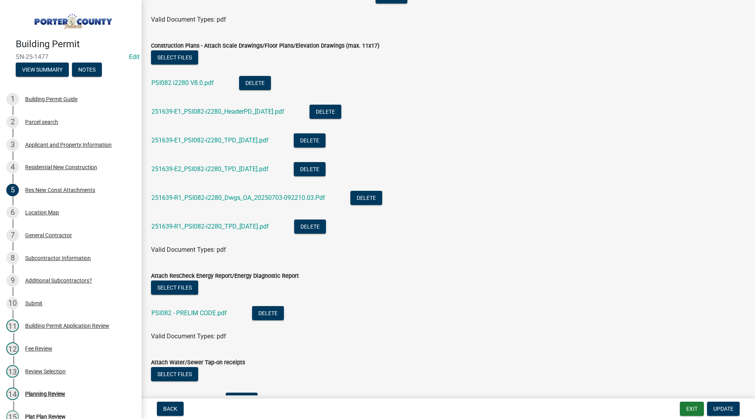
scroll to position [157, 0]
click at [183, 85] on link "PSI082 i2280 V8.0.pdf" at bounding box center [182, 82] width 62 height 7
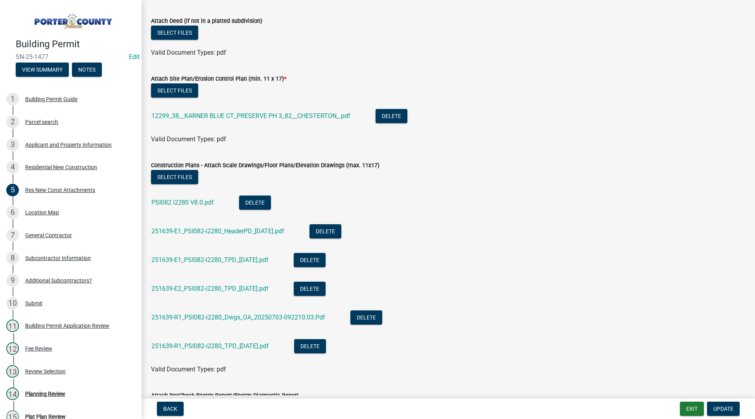
scroll to position [0, 0]
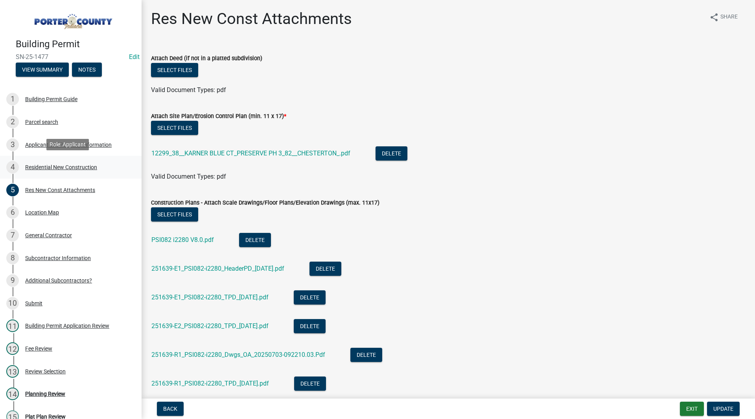
click at [88, 175] on link "4 Residential New Construction" at bounding box center [70, 167] width 141 height 23
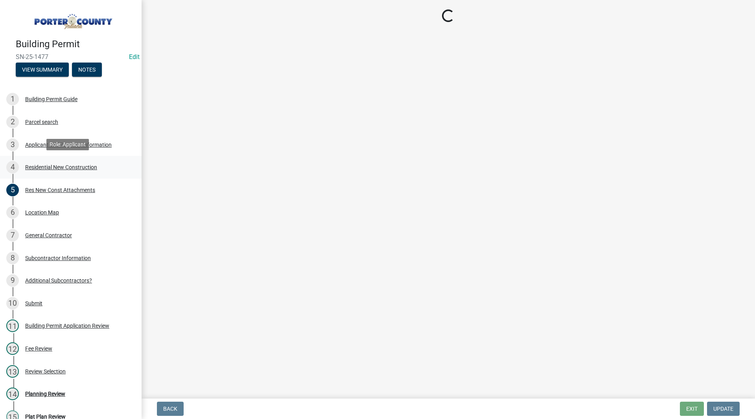
select select "9e518564-4428-4eb4-941b-0b1ac8082854"
select select "785cad32-1873-4672-a03b-bc5f46564cd6"
select select "b5a5c90e-8d72-4ffd-8079-af89c218e1ea"
select select "da227d29-566a-49e4-bd4b-3ce542f228e7"
select select "fb7c1b5d-c732-494d-9560-ca0fb17ec253"
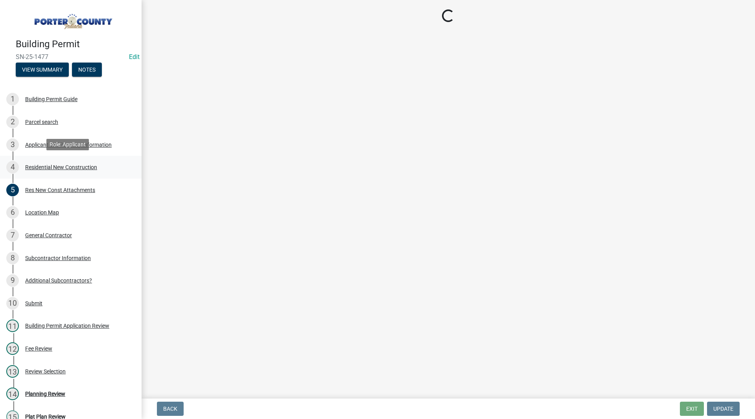
select select "4ed651f6-e774-4e8f-9661-530b5508df77"
select select "bbae15df-4b7c-4889-a1a2-bdce83955e33"
select select "d3842ca8-a9b0-43e7-b24f-ba0c572b5ff6"
select select "aeb13f5b-f618-4fb0-9457-a1d82e5b0688"
select select "71653642-ddb3-43c7-8707-56d19eb42a49"
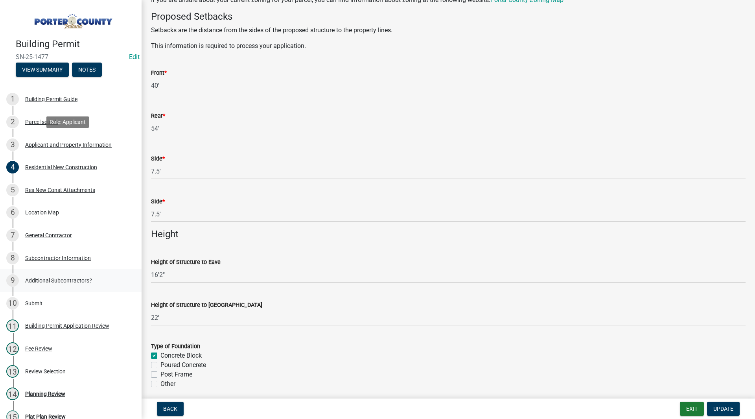
scroll to position [149, 0]
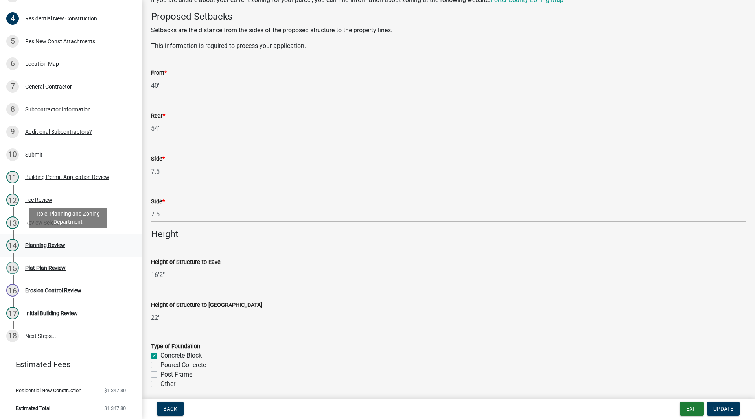
click at [73, 239] on div "14 Planning Review" at bounding box center [67, 245] width 123 height 13
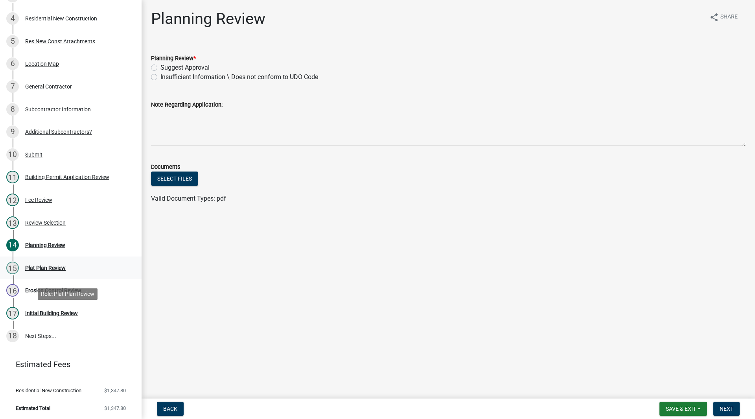
scroll to position [0, 0]
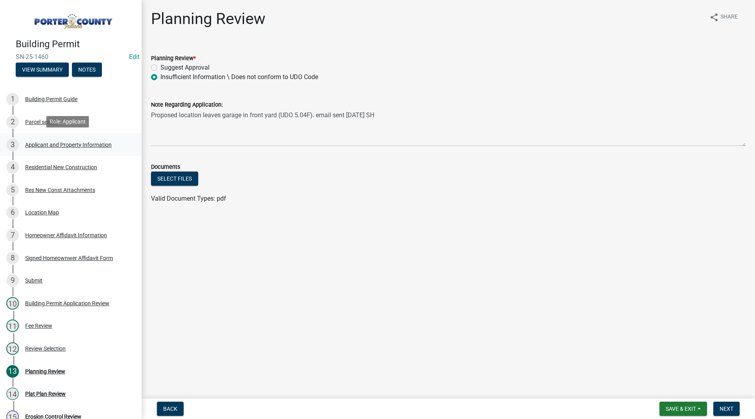
click at [98, 145] on div "Applicant and Property Information" at bounding box center [68, 145] width 86 height 6
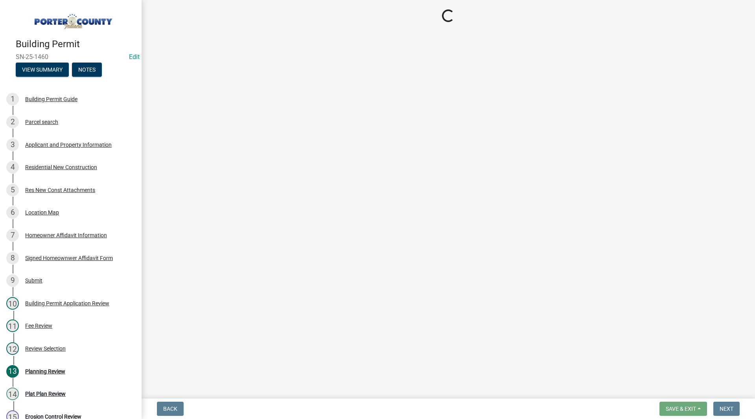
select select "eebc071e-620a-4db8-83e9-cb6b194c67e9"
select select "ea6751d4-6bf7-4a16-89ee-f7801ab82aa1"
select select "92efe679-05f4-414a-9426-51627fba5de6"
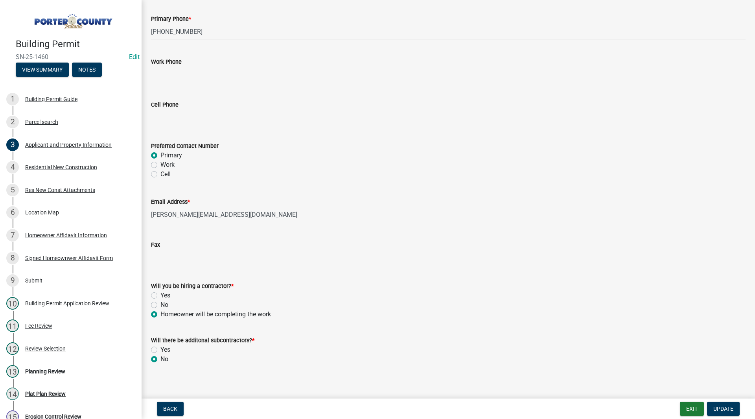
scroll to position [1052, 0]
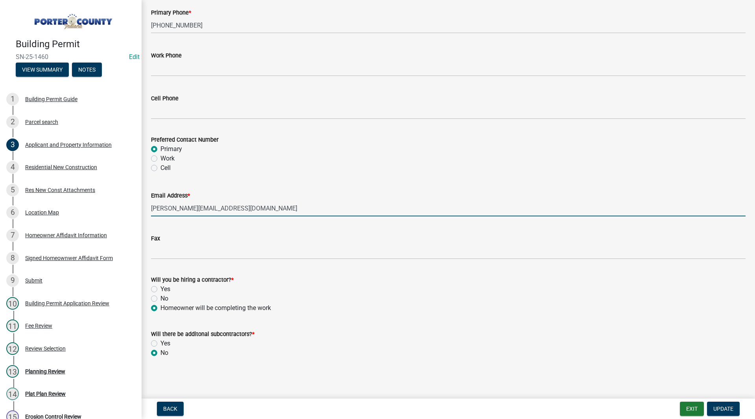
click at [190, 207] on input "[PERSON_NAME][EMAIL_ADDRESS][DOMAIN_NAME]" at bounding box center [448, 208] width 594 height 16
click at [368, 305] on div "Homeowner will be completing the work" at bounding box center [448, 307] width 594 height 9
click at [190, 209] on input "[PERSON_NAME][EMAIL_ADDRESS][DOMAIN_NAME]" at bounding box center [448, 208] width 594 height 16
type input "[PERSON_NAME][EMAIL_ADDRESS][DOMAIN_NAME]"
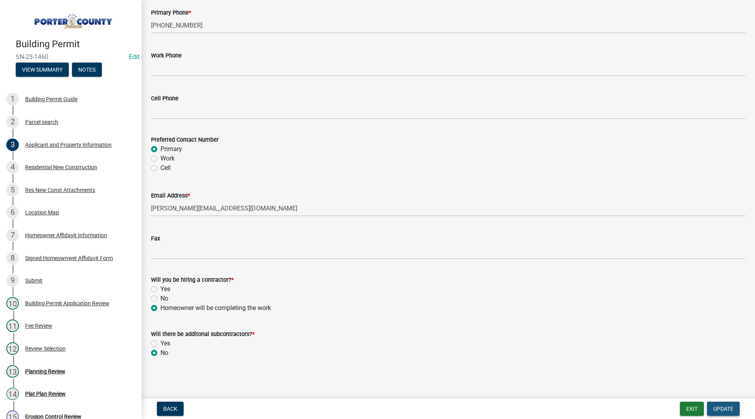
click at [731, 408] on span "Update" at bounding box center [723, 408] width 20 height 6
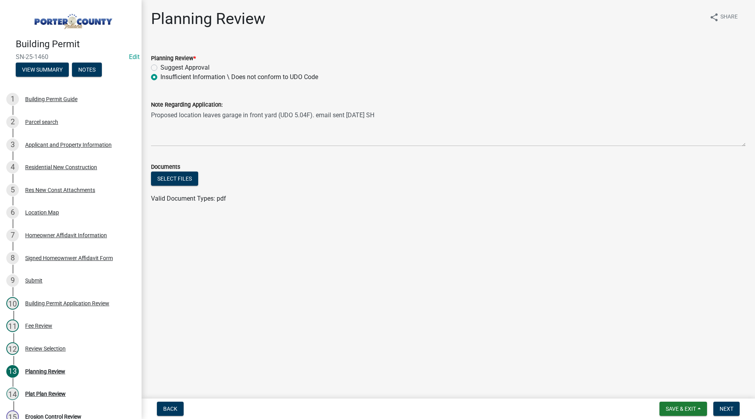
click at [277, 259] on main "Planning Review share Share Planning Review * Suggest Approval Insufficient Inf…" at bounding box center [447, 197] width 613 height 395
click at [404, 119] on textarea "Proposed location leaves garage in front yard (UDO 5.04F). email sent [DATE] SH" at bounding box center [448, 127] width 594 height 37
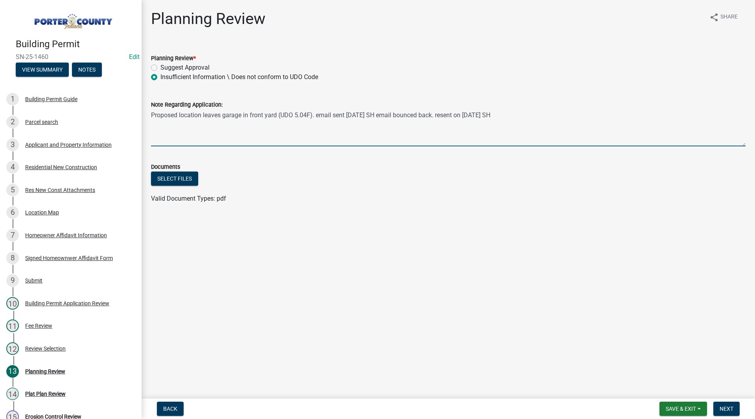
drag, startPoint x: 481, startPoint y: 120, endPoint x: 369, endPoint y: 129, distance: 111.5
click at [369, 129] on textarea "Proposed location leaves garage in front yard (UDO 5.04F). email sent [DATE] SH…" at bounding box center [448, 127] width 594 height 37
type textarea "Proposed location leaves garage in front yard (UDO 5.04F). email sent [DATE] SH…"
drag, startPoint x: 379, startPoint y: 119, endPoint x: 349, endPoint y: 162, distance: 51.8
click at [349, 162] on form "Documents Select files Valid Document Types: pdf" at bounding box center [448, 178] width 594 height 51
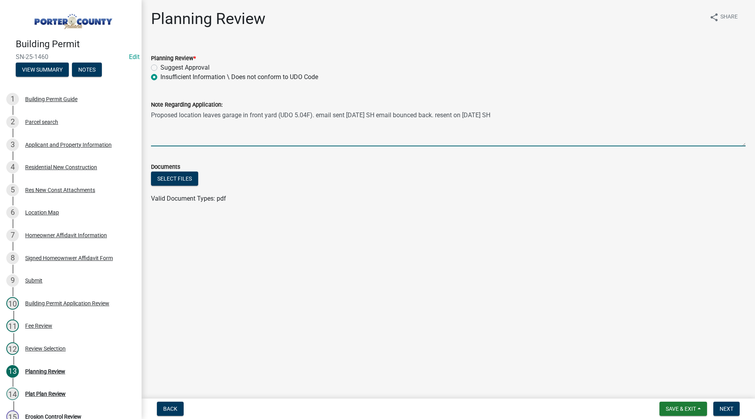
drag, startPoint x: 380, startPoint y: 117, endPoint x: 530, endPoint y: 114, distance: 149.8
click at [530, 114] on textarea "Proposed location leaves garage in front yard (UDO 5.04F). email sent [DATE] SH…" at bounding box center [448, 127] width 594 height 37
click at [454, 117] on textarea "Proposed location leaves garage in front yard (UDO 5.04F). email sent [DATE] SH…" at bounding box center [448, 127] width 594 height 37
click at [530, 271] on main "Planning Review share Share Planning Review * Suggest Approval Insufficient Inf…" at bounding box center [447, 197] width 613 height 395
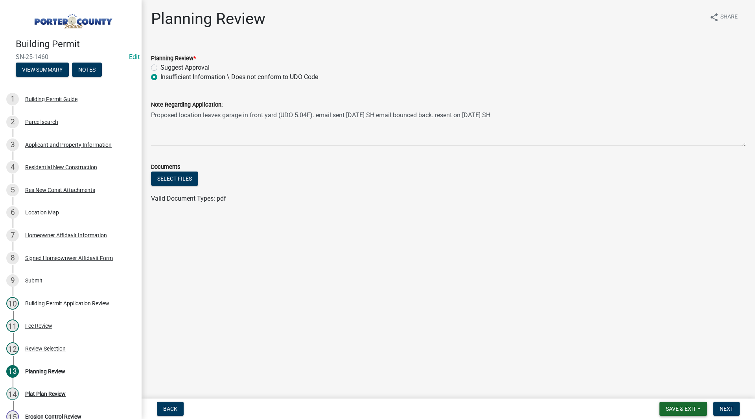
click at [682, 405] on span "Save & Exit" at bounding box center [680, 408] width 30 height 6
click at [664, 375] on button "Save" at bounding box center [675, 369] width 63 height 19
click at [101, 148] on div "3 Applicant and Property Information" at bounding box center [67, 144] width 123 height 13
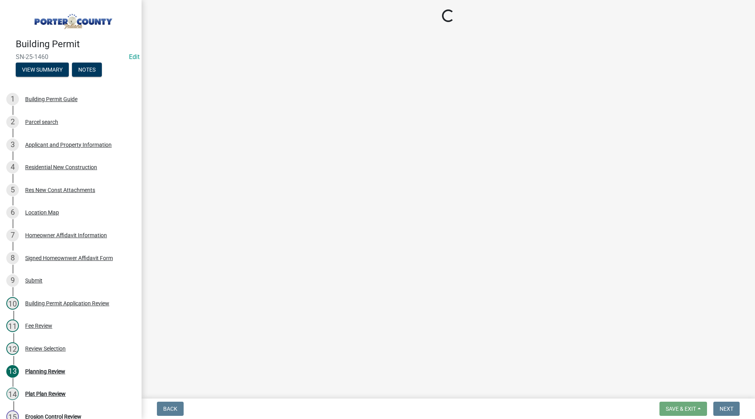
select select "eebc071e-620a-4db8-83e9-cb6b194c67e9"
select select "ea6751d4-6bf7-4a16-89ee-f7801ab82aa1"
select select "92efe679-05f4-414a-9426-51627fba5de6"
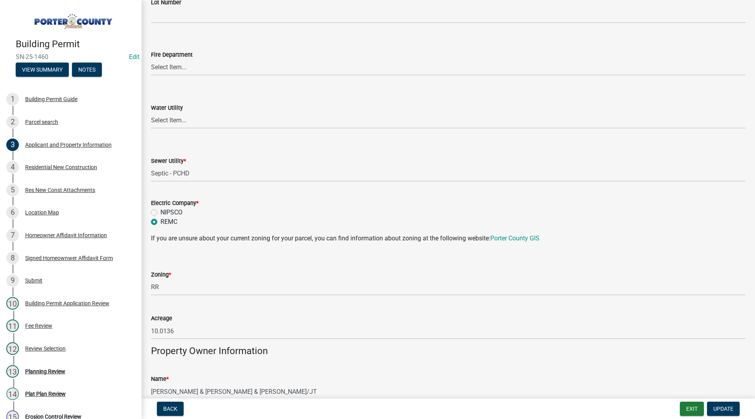
scroll to position [1052, 0]
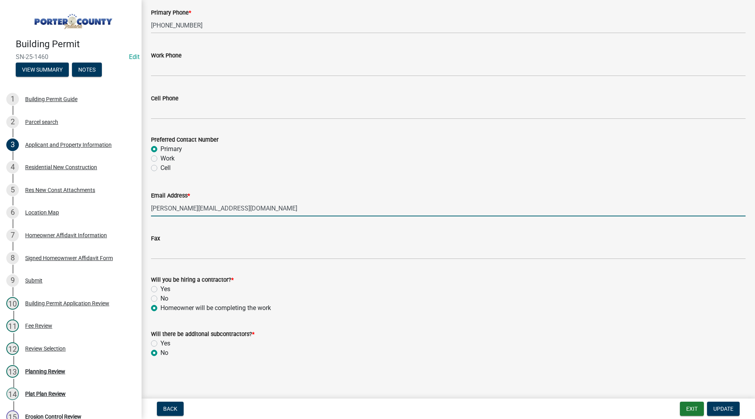
drag, startPoint x: 279, startPoint y: 211, endPoint x: 152, endPoint y: 223, distance: 127.5
click at [192, 206] on input "[PERSON_NAME][EMAIL_ADDRESS][DOMAIN_NAME]" at bounding box center [448, 208] width 594 height 16
